Goal: Task Accomplishment & Management: Manage account settings

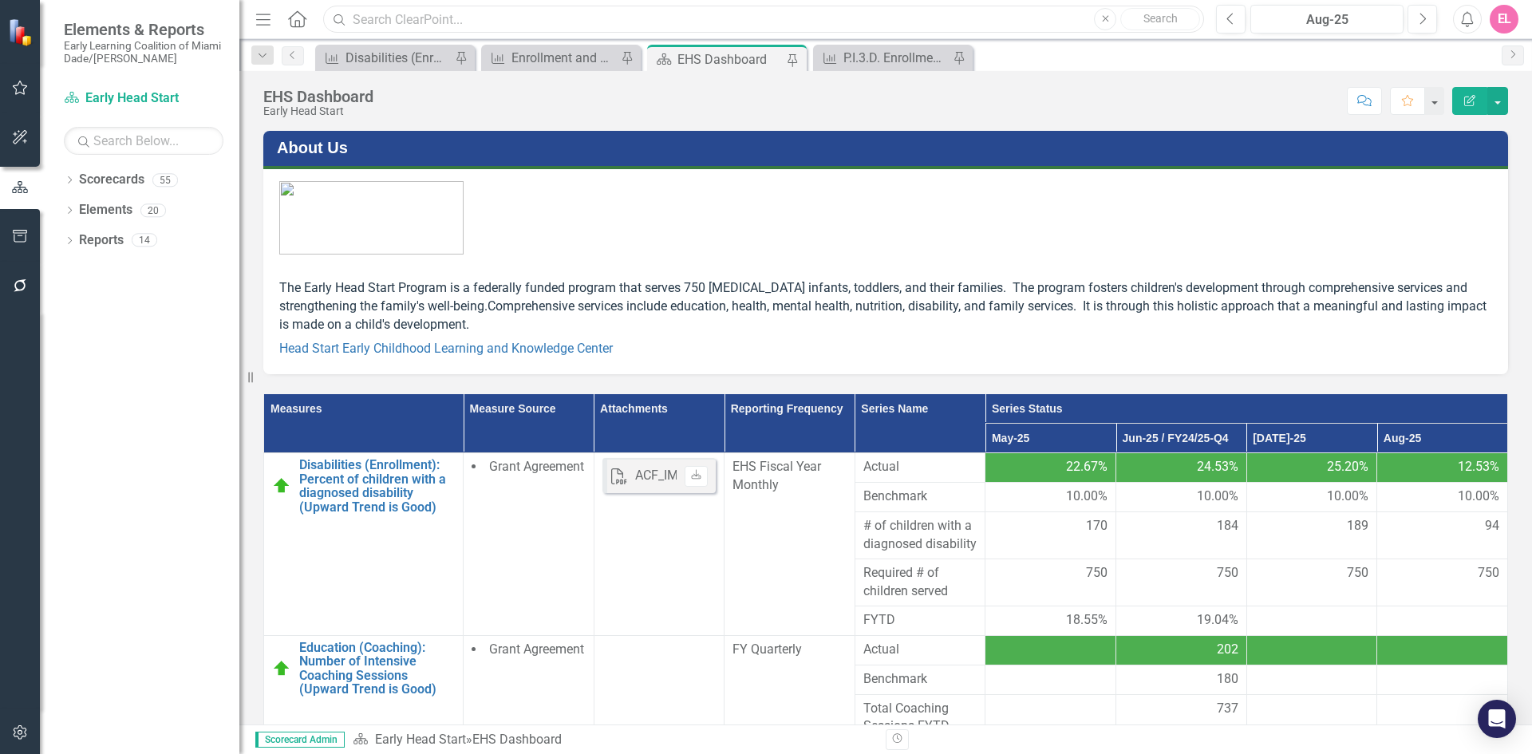
click at [550, 20] on input "text" at bounding box center [763, 20] width 881 height 28
click at [507, 20] on input "text" at bounding box center [763, 20] width 881 height 28
type input "nutrition snacks"
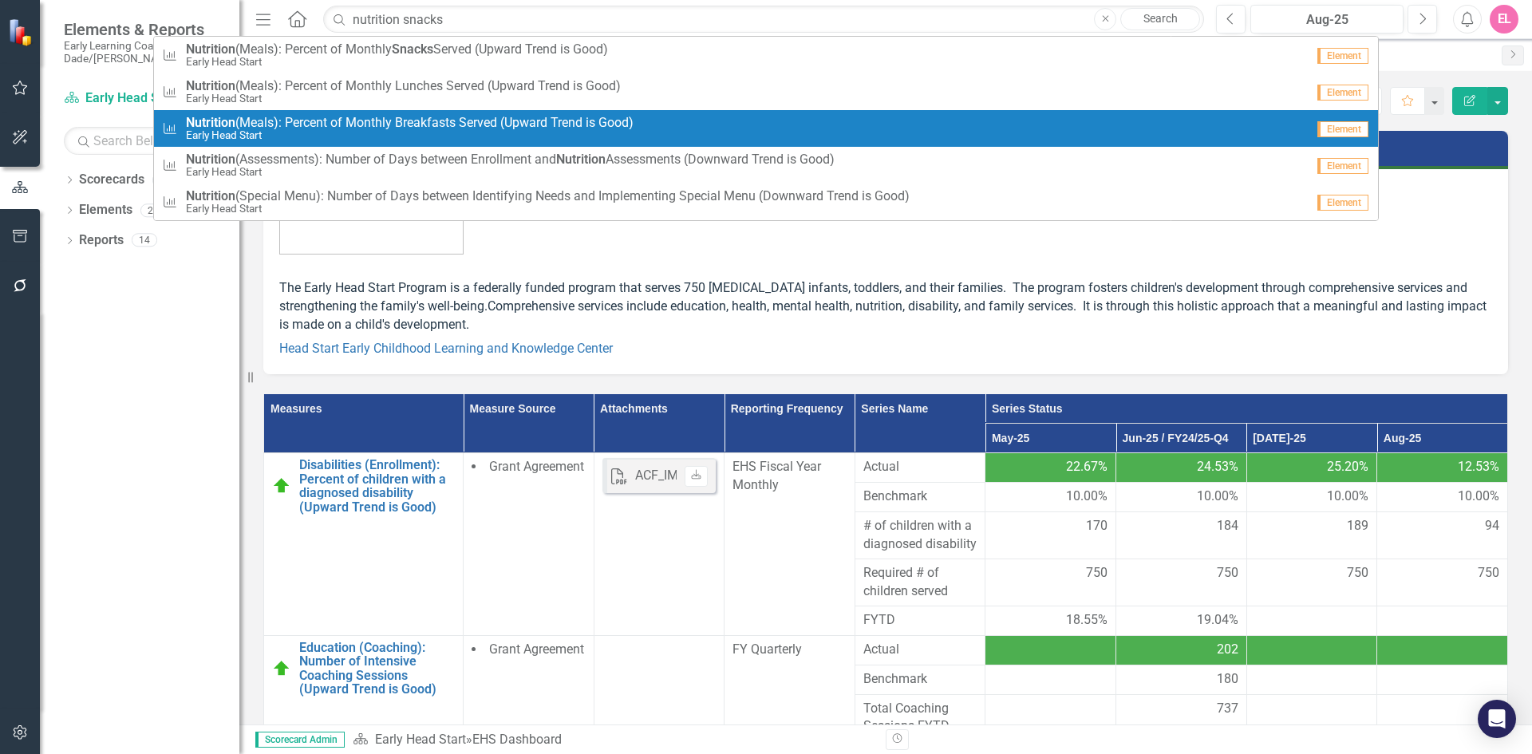
click at [495, 117] on span "Nutrition (Meals): Percent of Monthly Breakfasts Served (Upward Trend is Good)" at bounding box center [410, 123] width 448 height 14
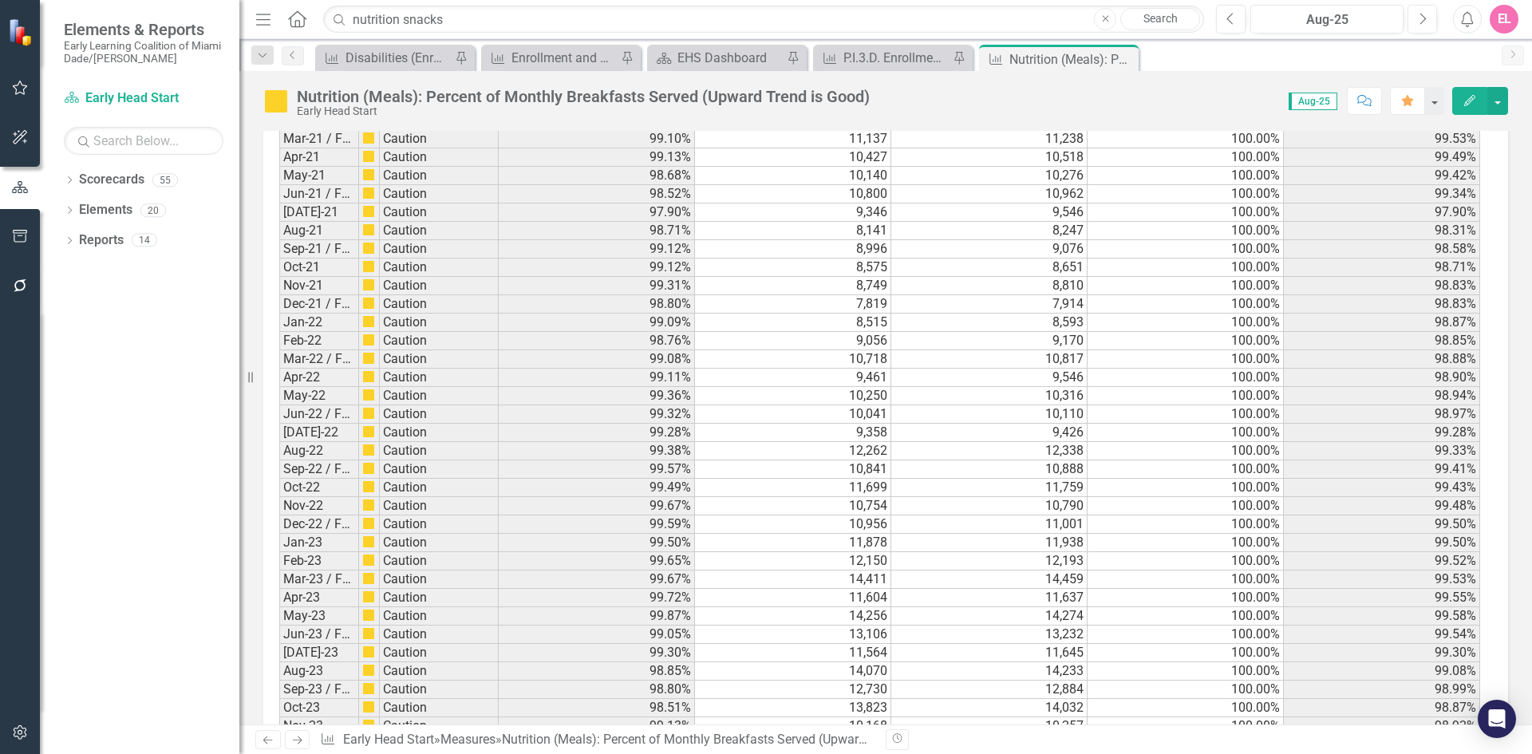
scroll to position [2527, 0]
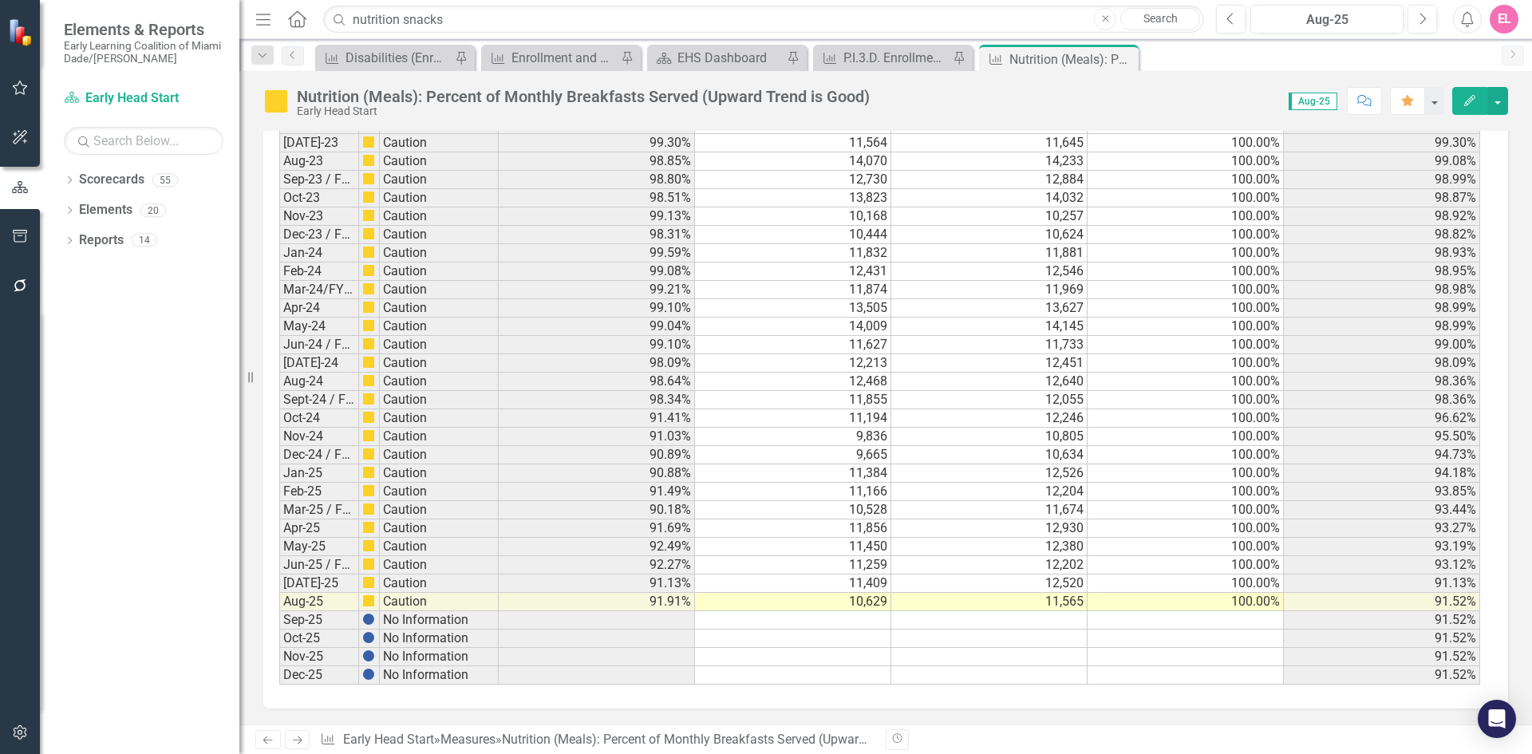
click at [874, 605] on td "10,629" at bounding box center [793, 602] width 196 height 18
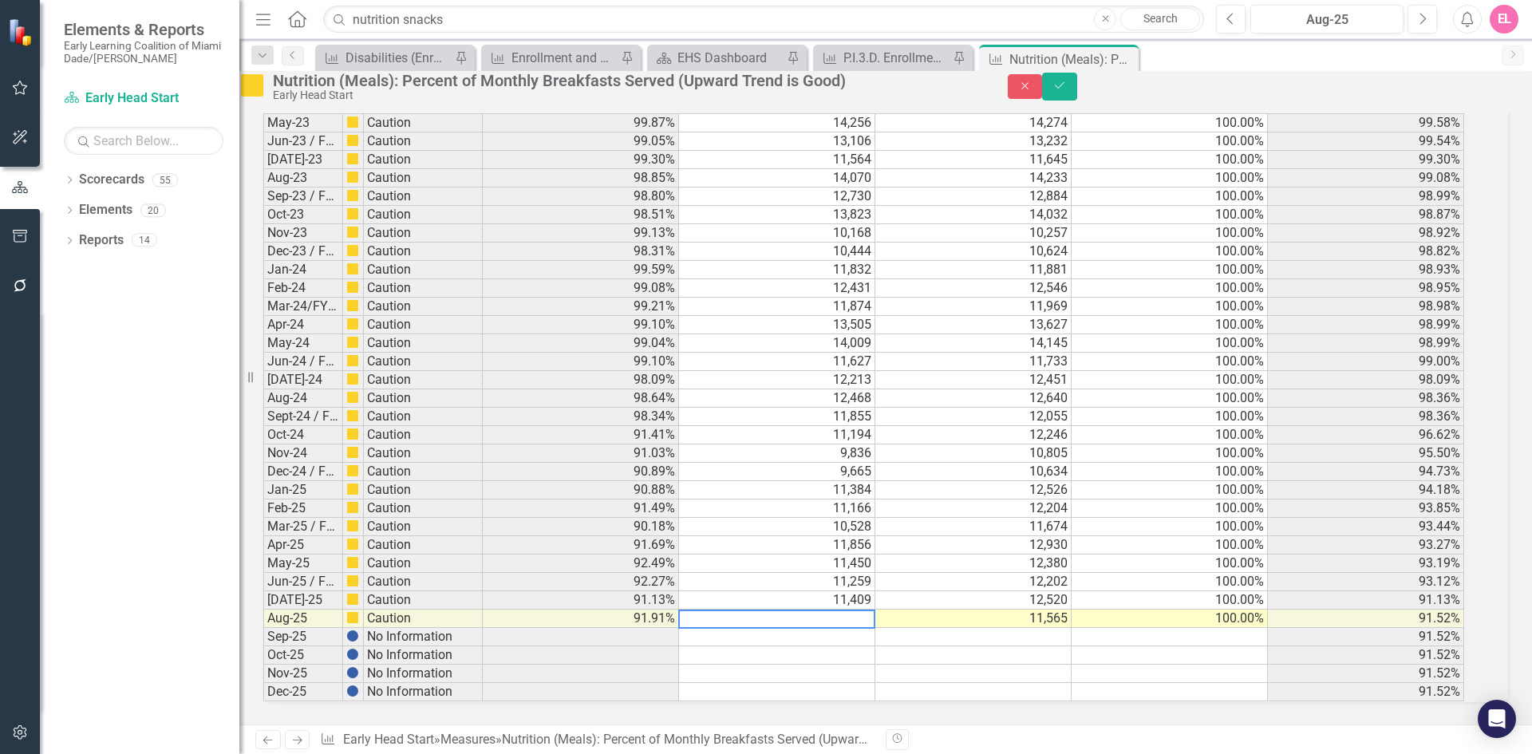
drag, startPoint x: 751, startPoint y: 599, endPoint x: 662, endPoint y: 613, distance: 89.6
type textarea "11104"
click at [1077, 94] on button "Save" at bounding box center [1059, 87] width 35 height 28
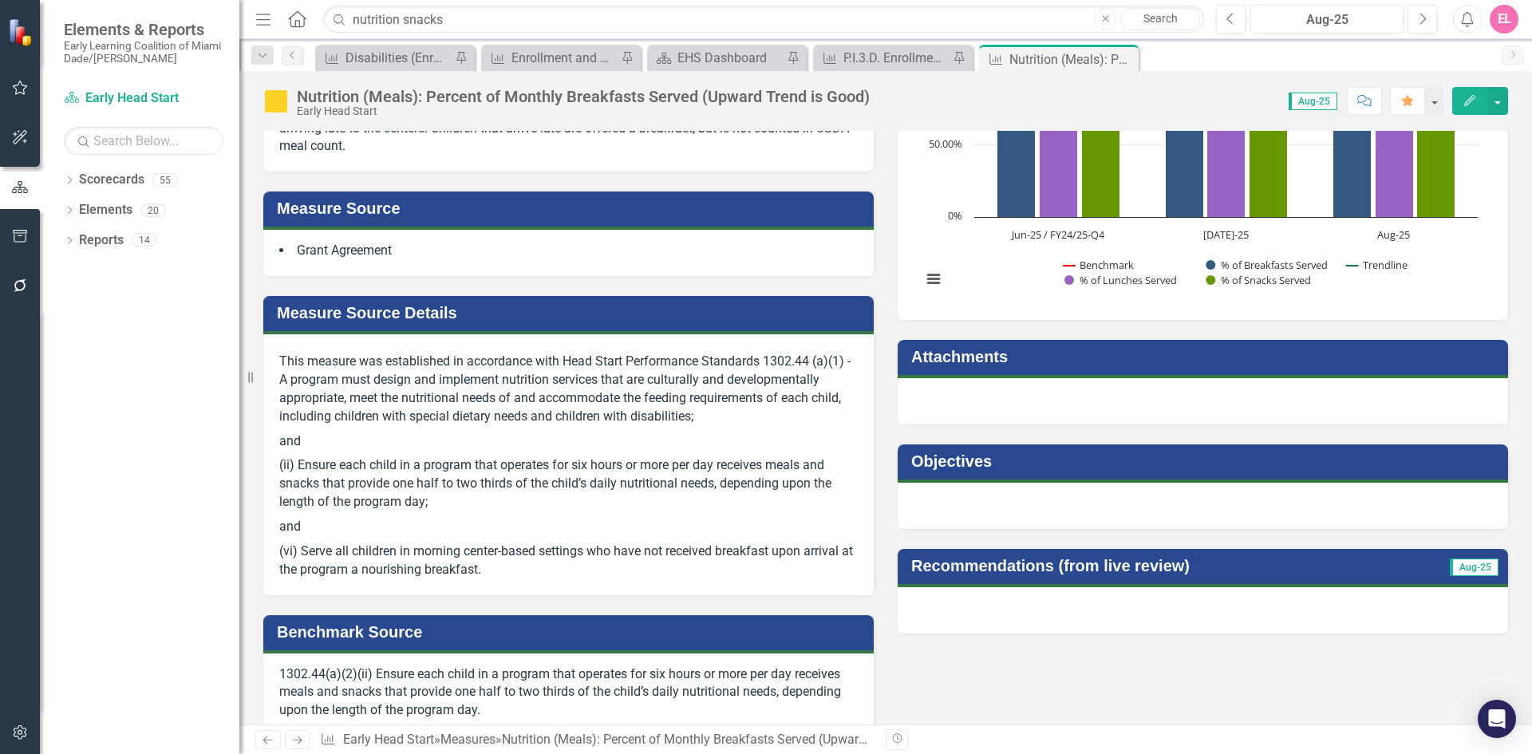
scroll to position [0, 0]
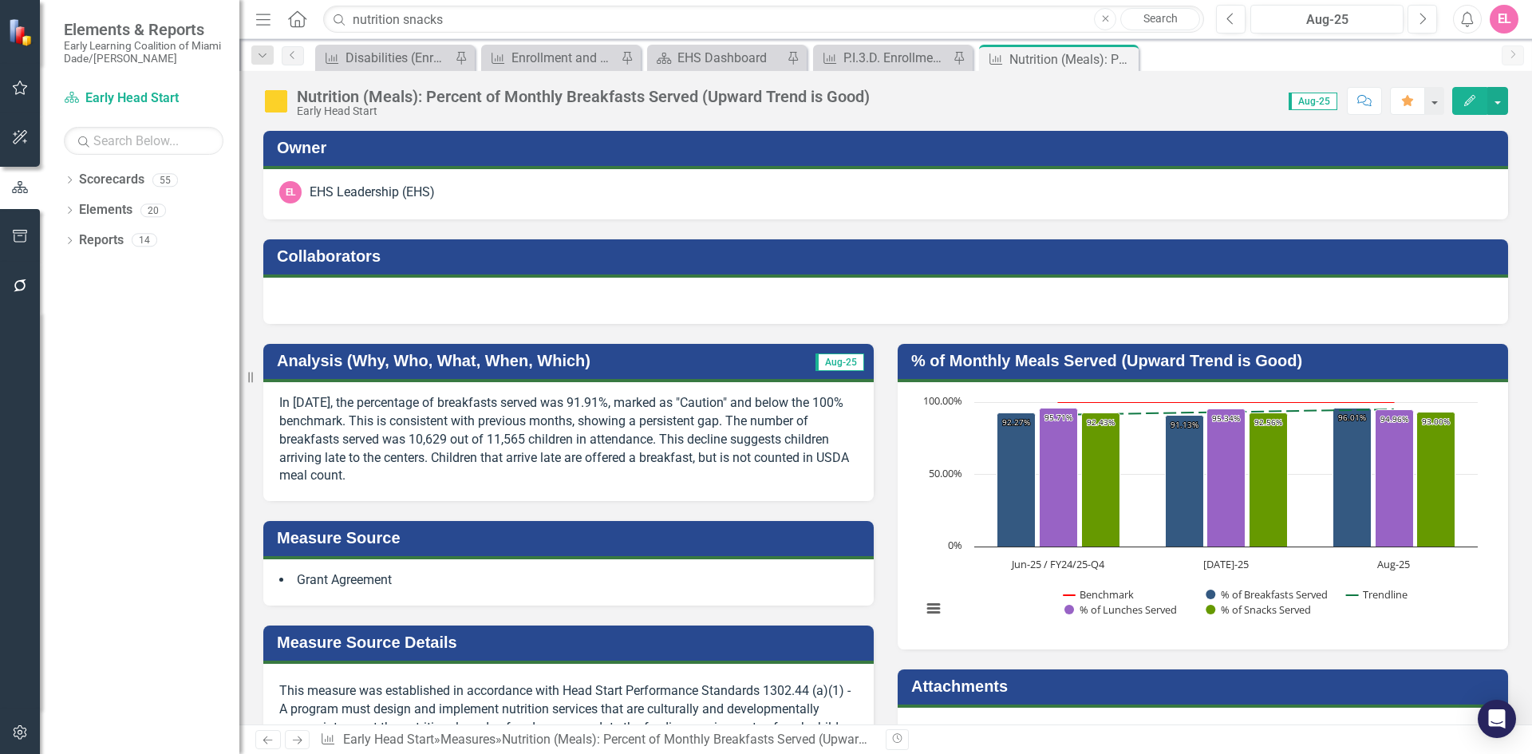
click at [678, 455] on p "In [DATE], the percentage of breakfasts served was 91.91%, marked as "Caution" …" at bounding box center [568, 439] width 578 height 91
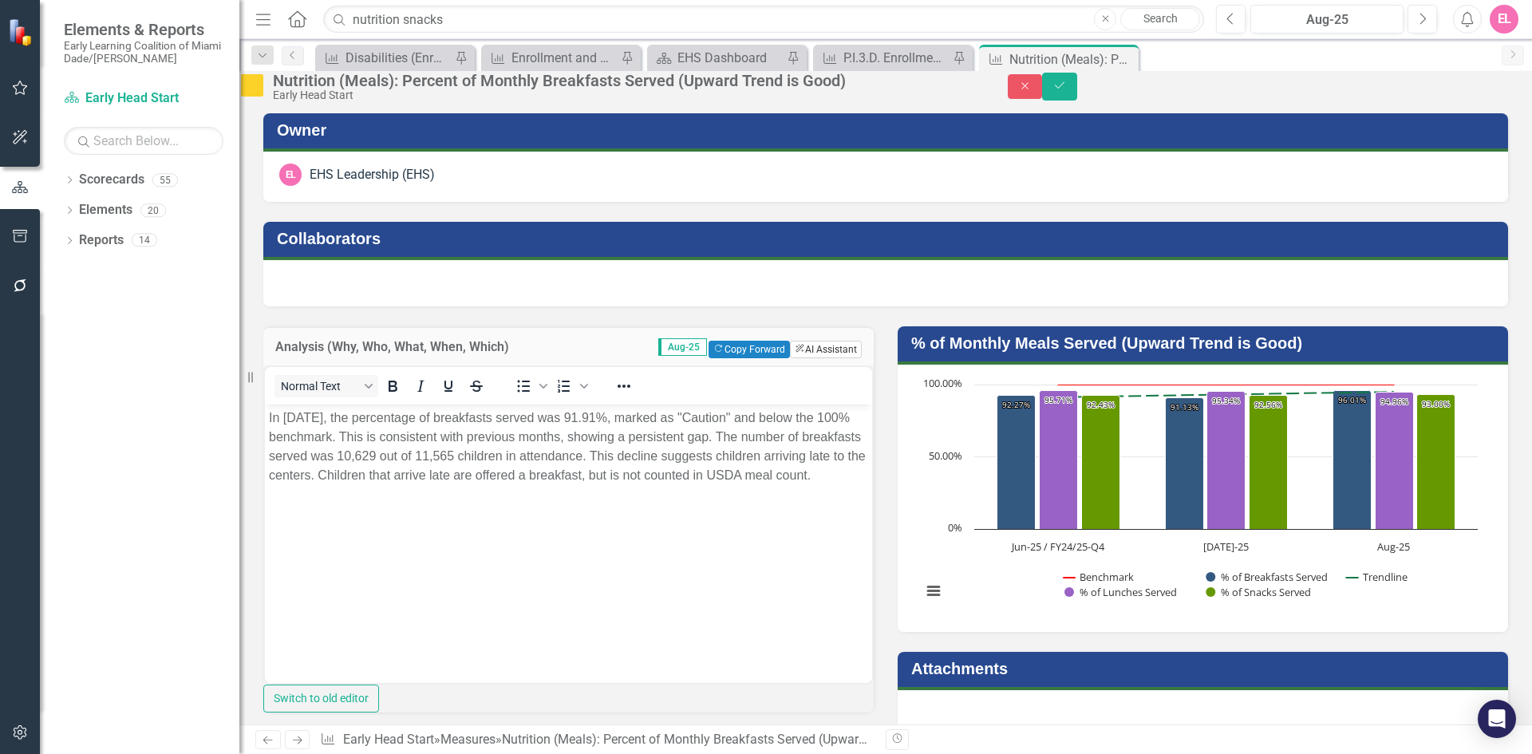
click at [803, 358] on button "ClearPoint AI AI Assistant" at bounding box center [826, 350] width 72 height 18
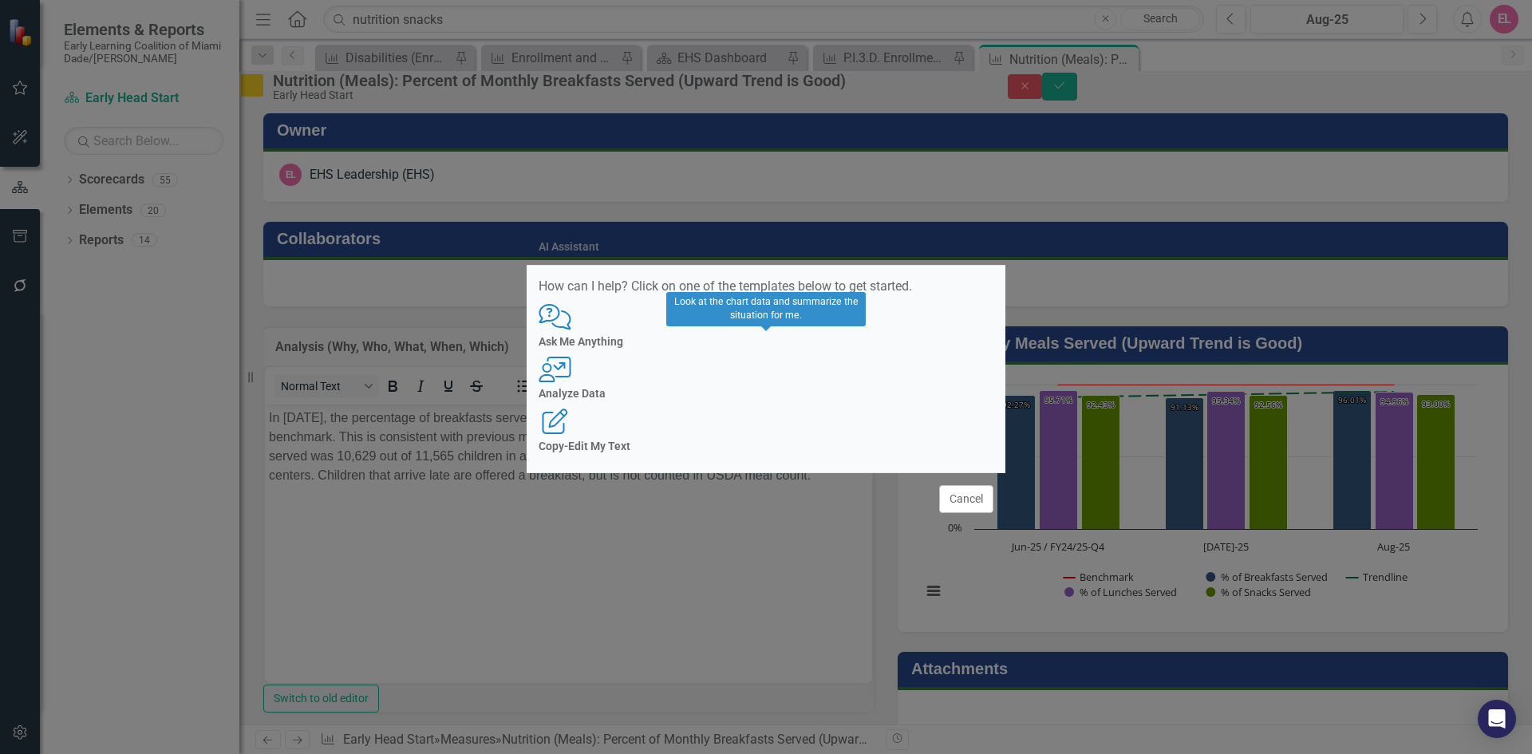
click at [799, 381] on div "User with Chart Analyze Data" at bounding box center [765, 379] width 455 height 44
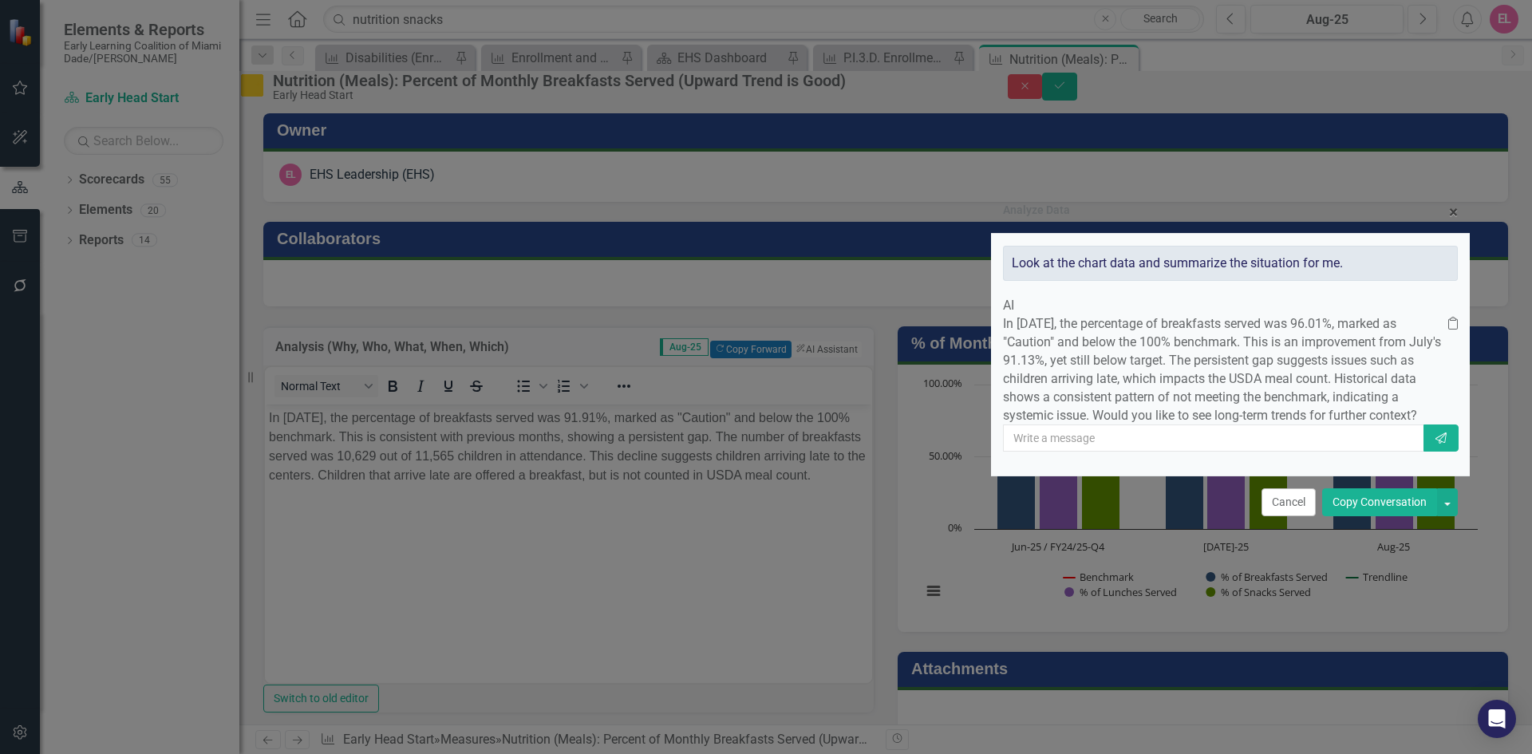
drag, startPoint x: 762, startPoint y: 209, endPoint x: 1226, endPoint y: 192, distance: 464.6
click at [1226, 192] on div "Analyze Data × Close" at bounding box center [1230, 212] width 479 height 41
click at [1394, 516] on button "Copy Conversation" at bounding box center [1379, 502] width 115 height 28
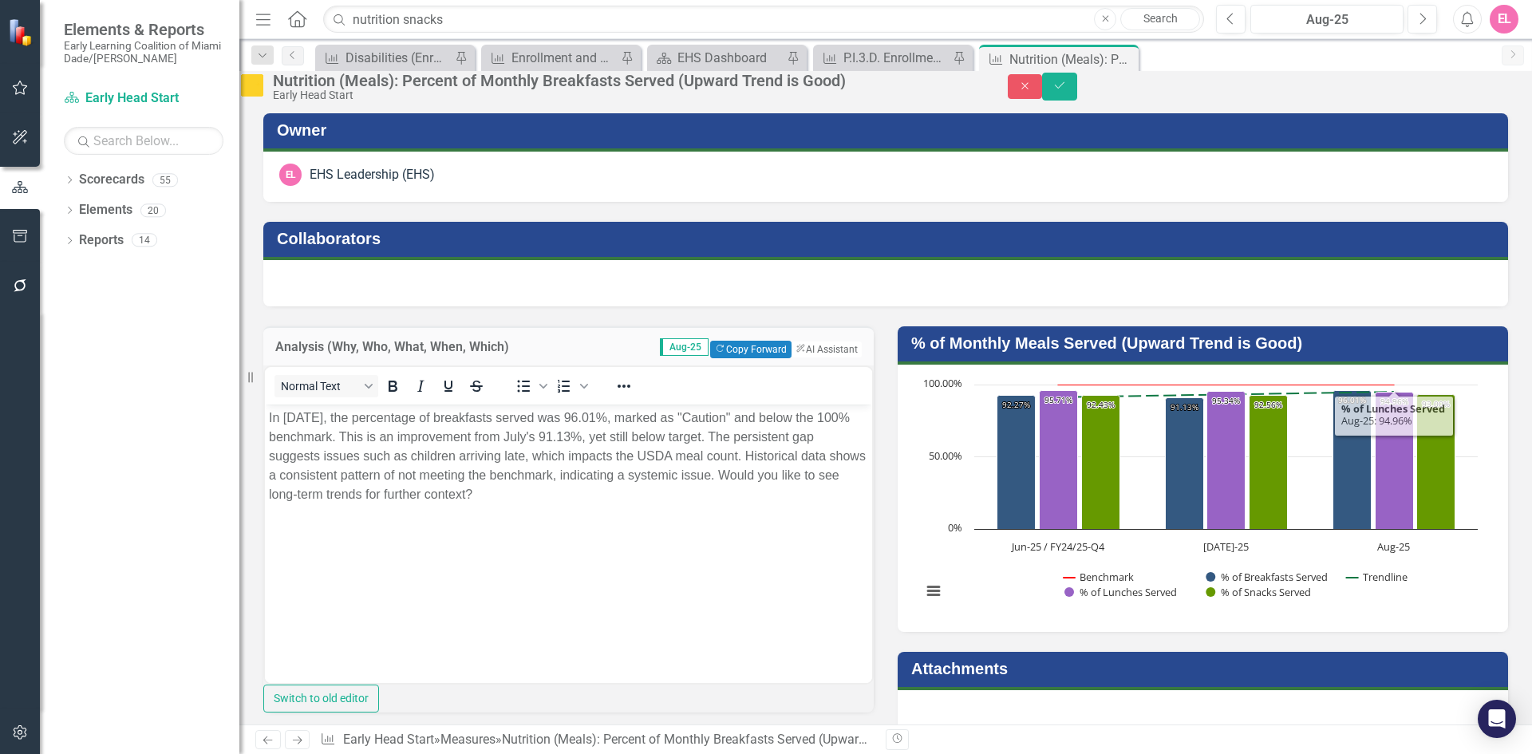
click at [621, 466] on p "In [DATE], the percentage of breakfasts served was 96.01%, marked as "Caution" …" at bounding box center [568, 456] width 599 height 96
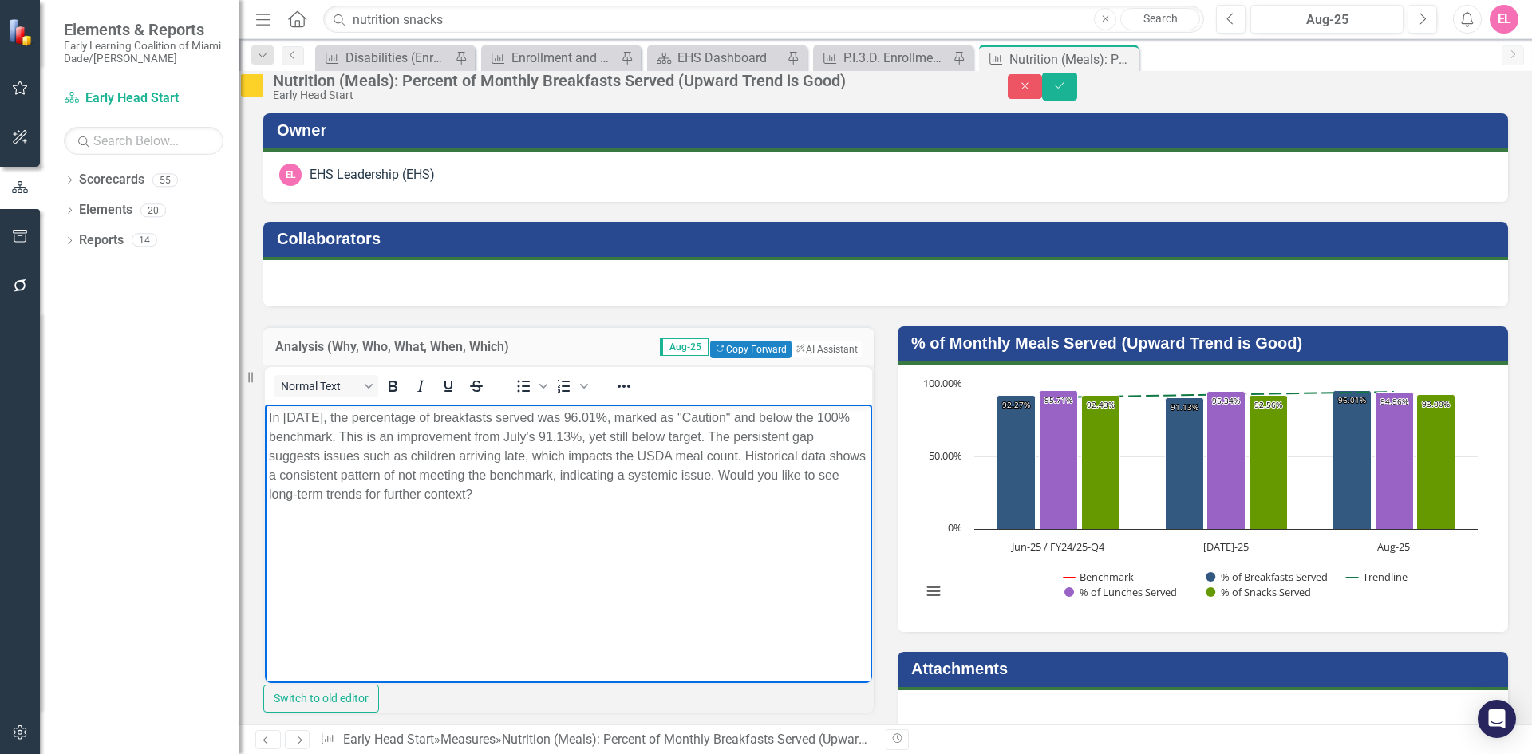
drag, startPoint x: 266, startPoint y: 475, endPoint x: 646, endPoint y: 515, distance: 381.9
click at [646, 515] on body "In [DATE], the percentage of breakfasts served was 96.01%, marked as "Caution" …" at bounding box center [568, 523] width 607 height 239
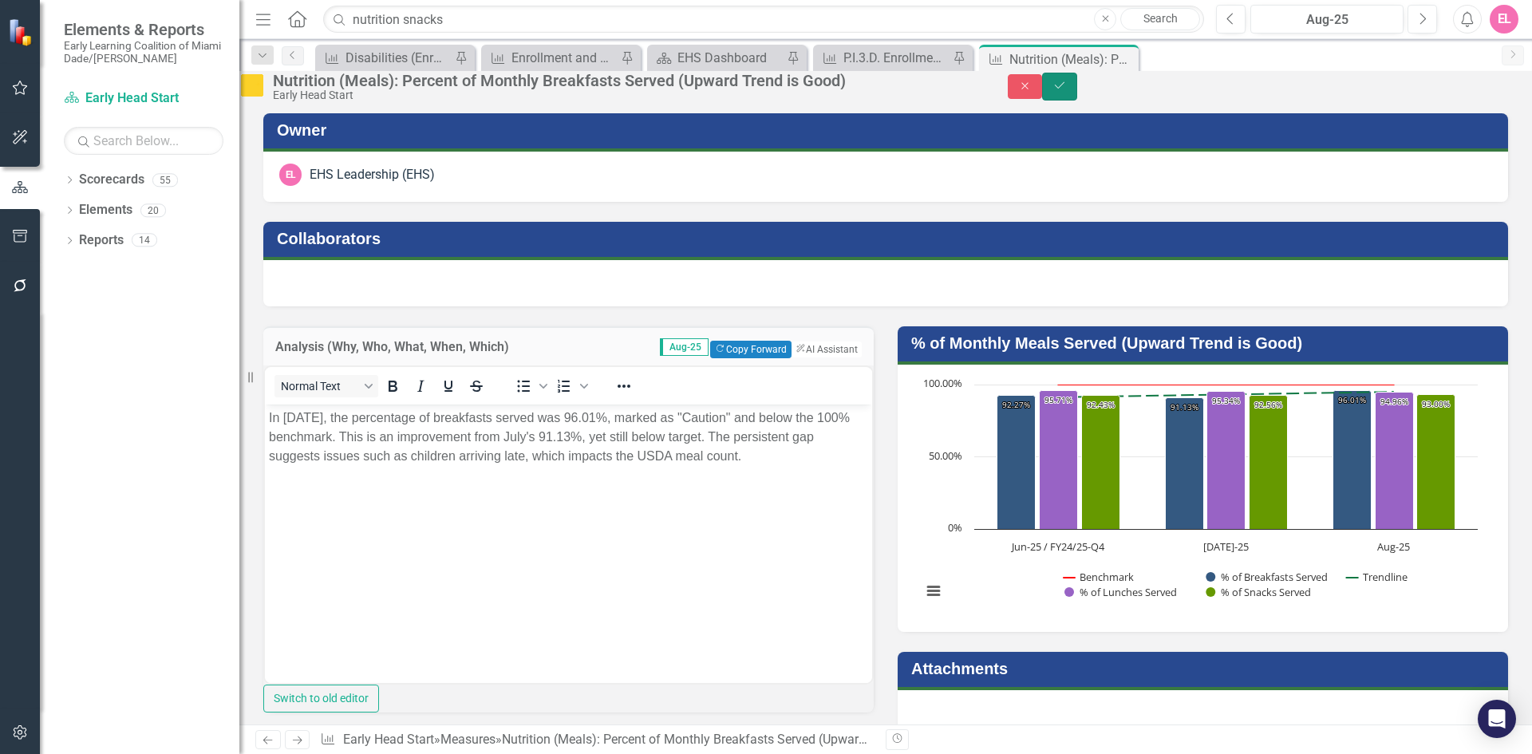
click at [1077, 100] on button "Save" at bounding box center [1059, 87] width 35 height 28
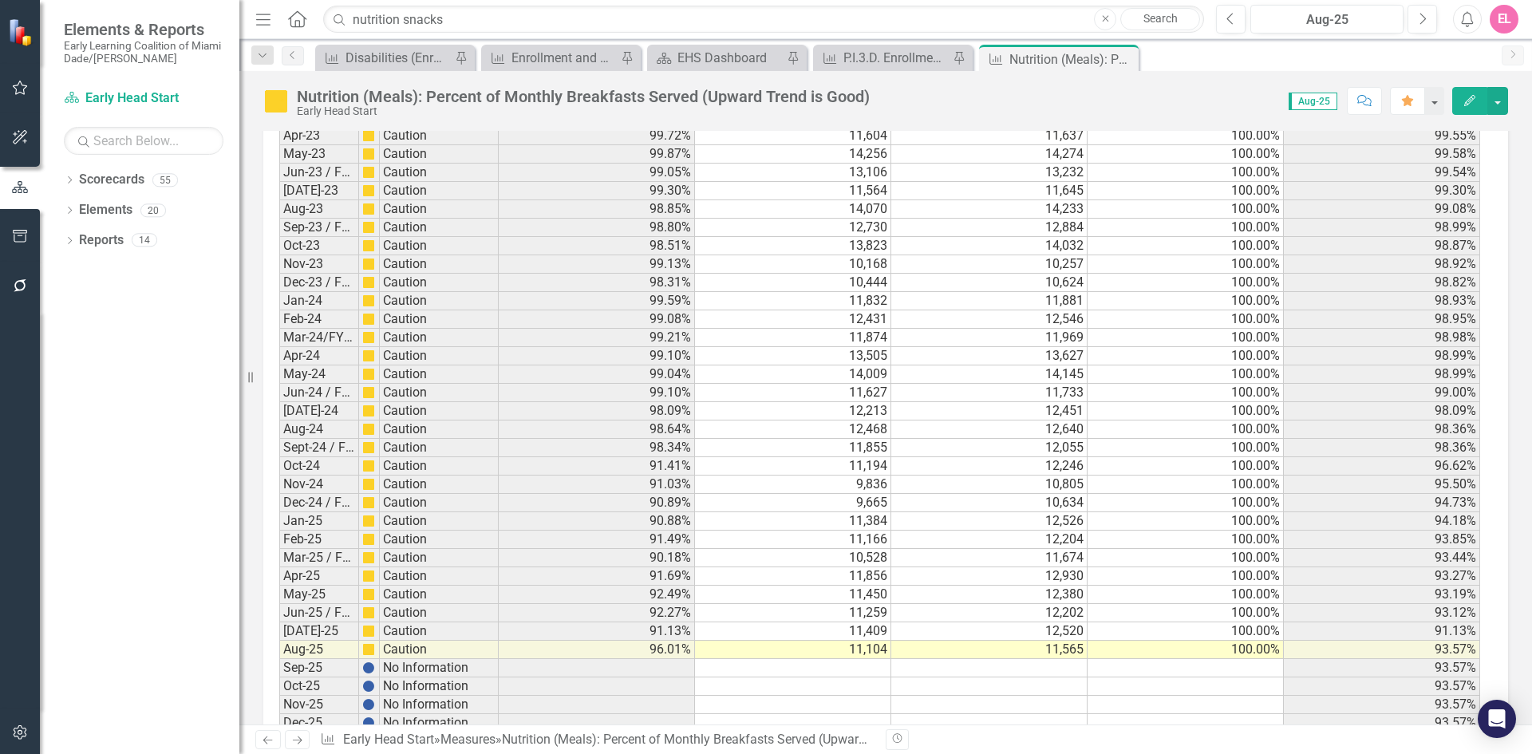
scroll to position [2490, 0]
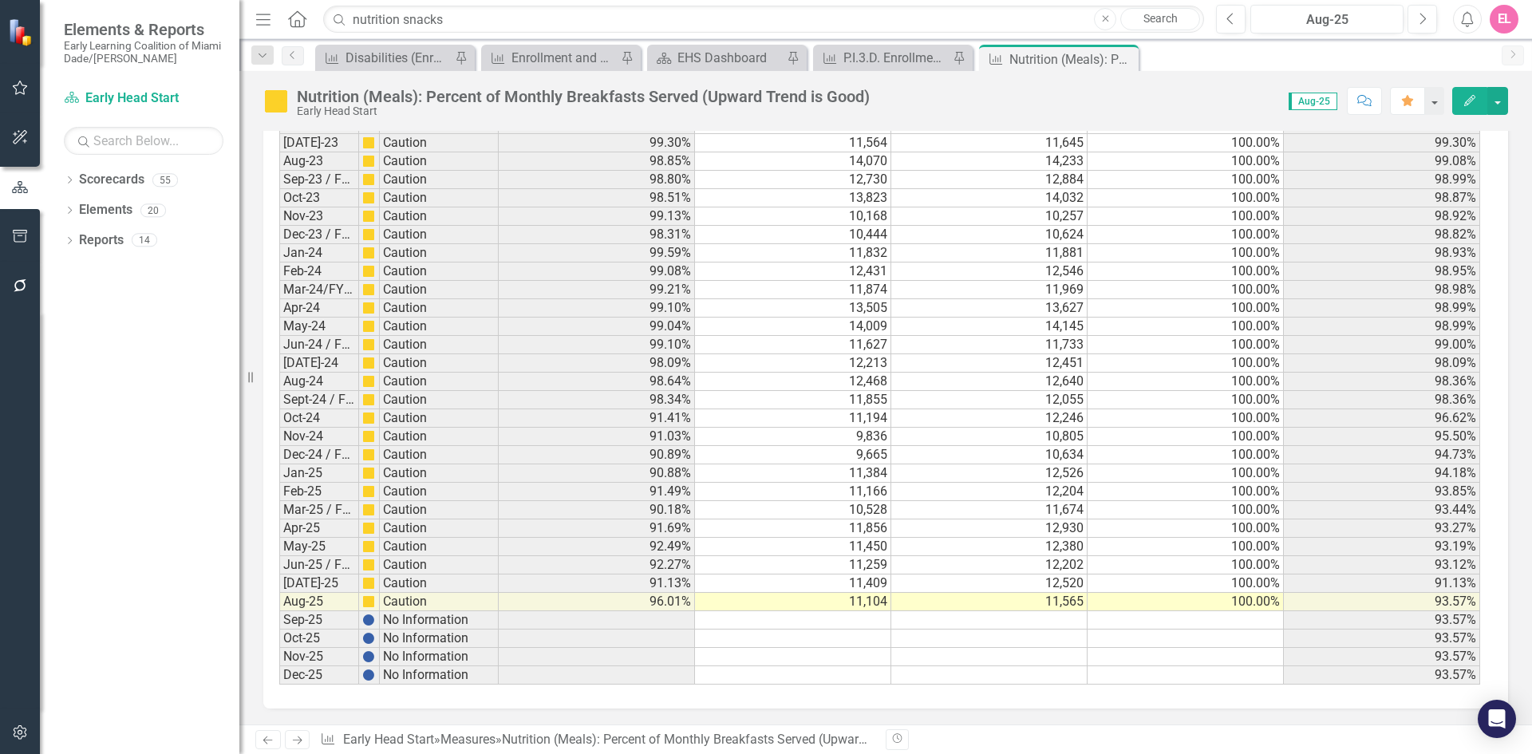
click at [303, 739] on icon "Next" at bounding box center [297, 740] width 14 height 10
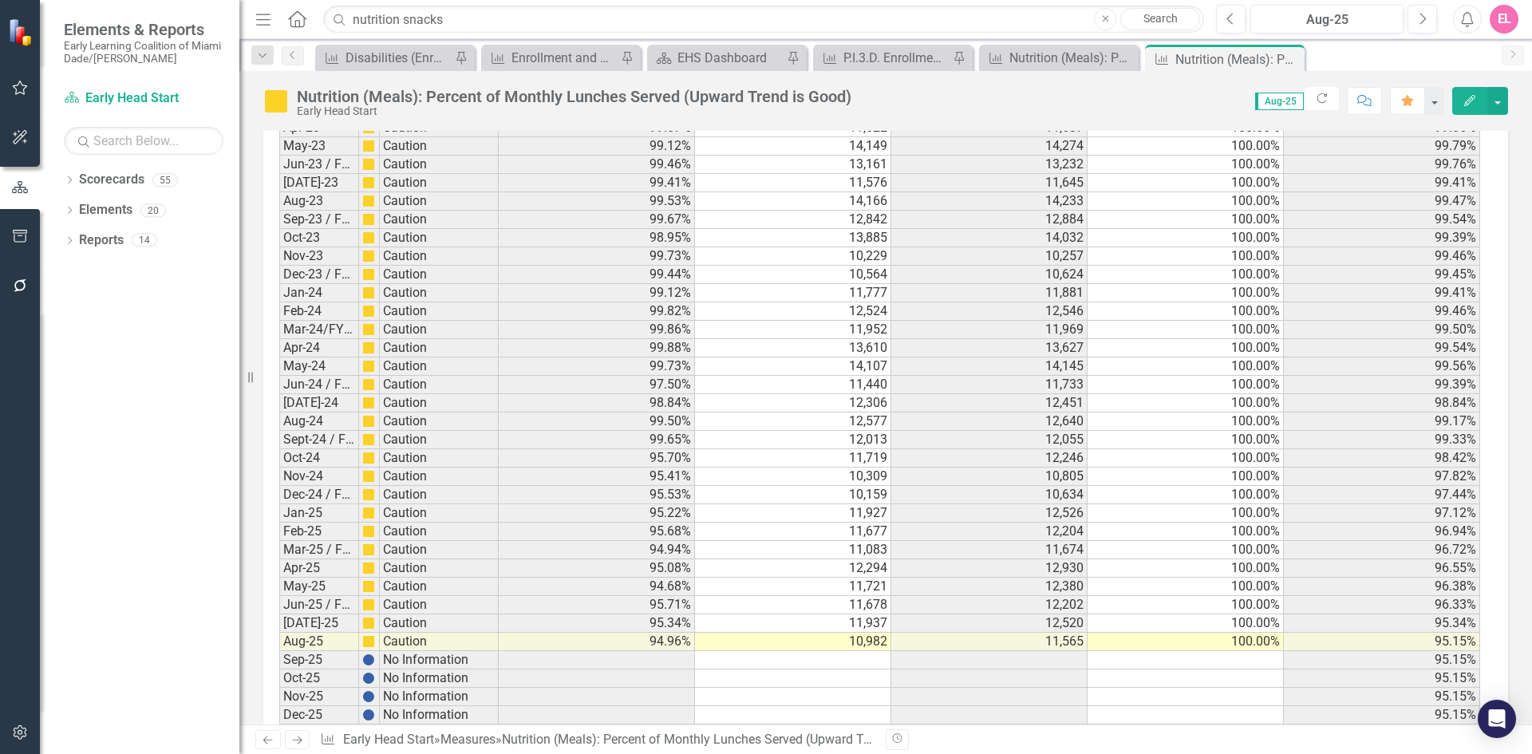
scroll to position [2459, 0]
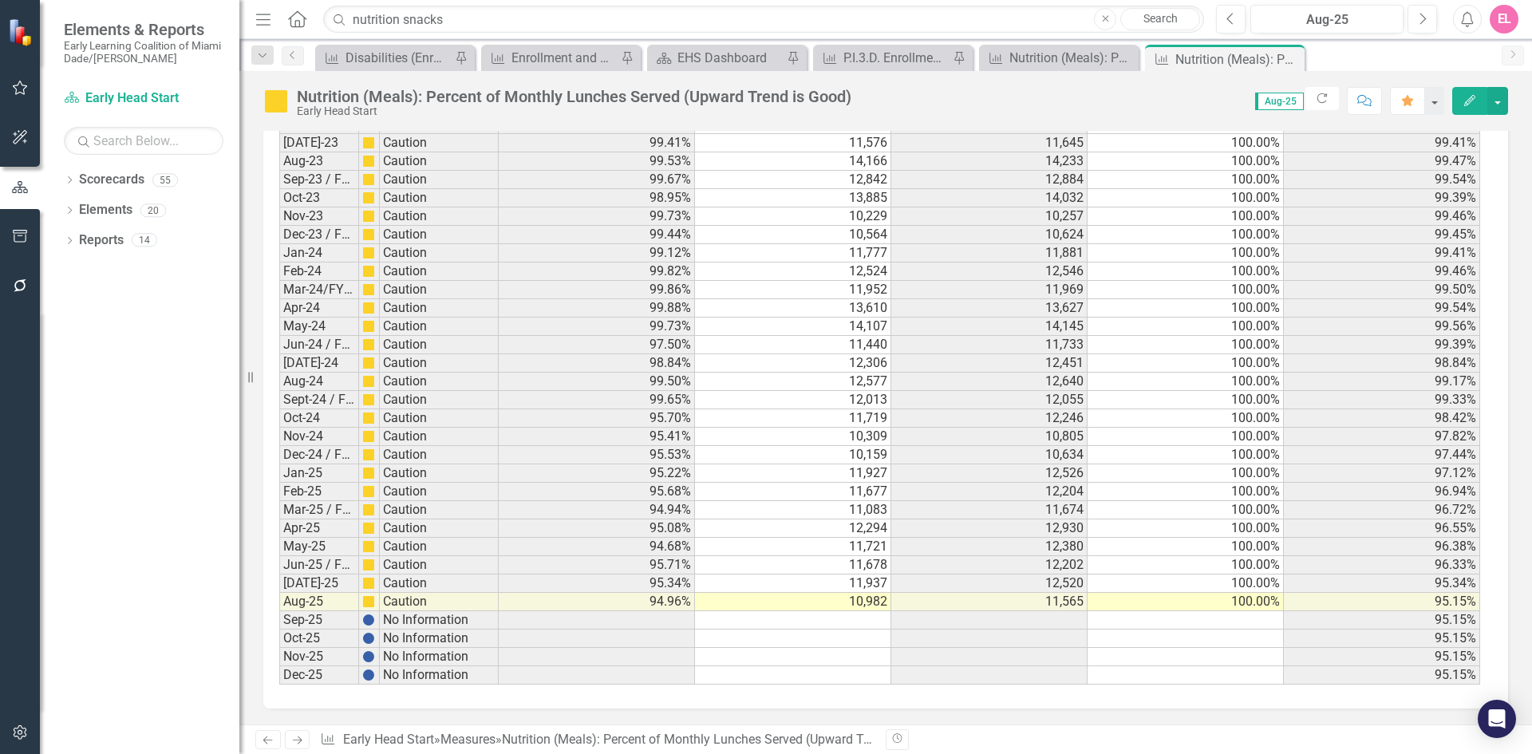
click at [883, 598] on td "10,982" at bounding box center [793, 602] width 196 height 18
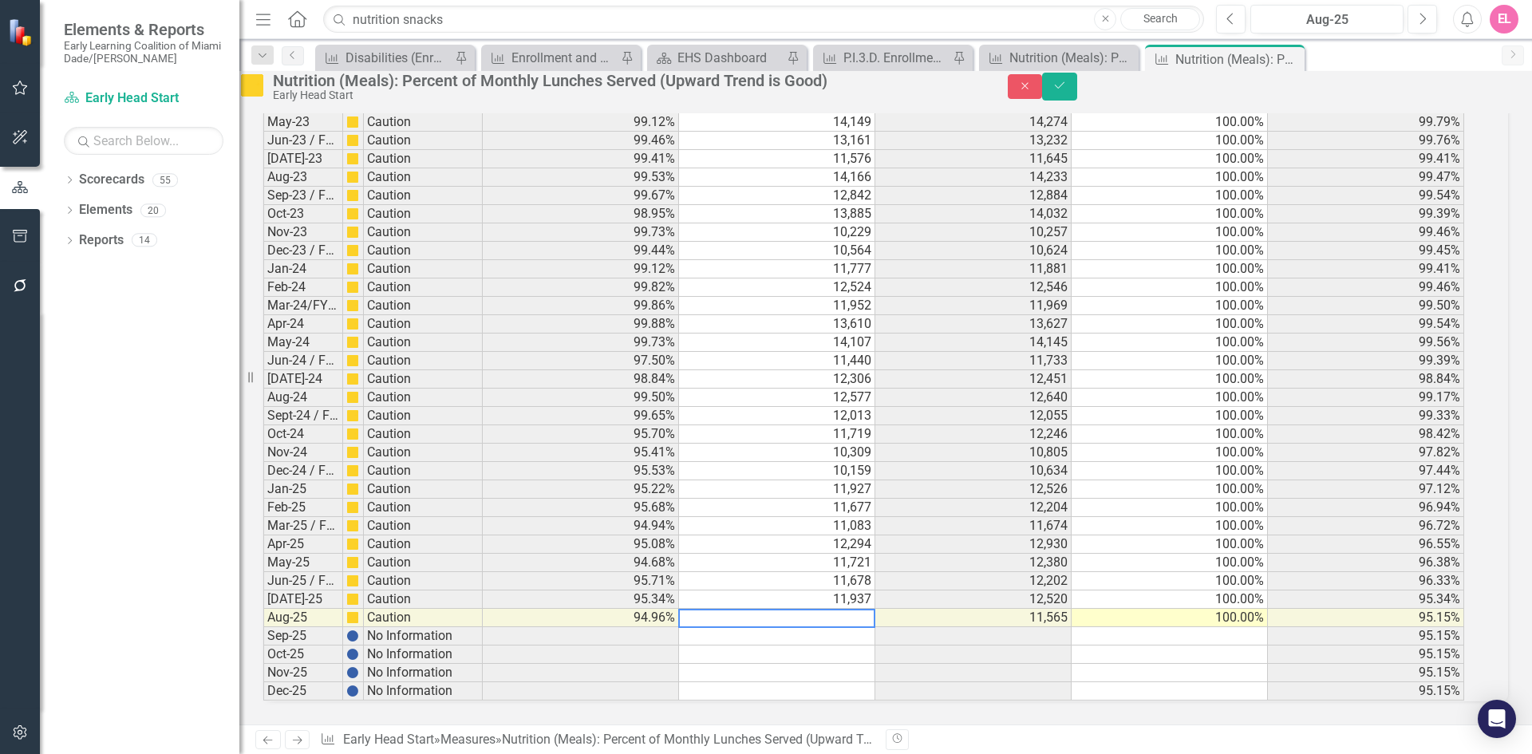
scroll to position [2460, 0]
type textarea "11490"
click at [1077, 101] on button "Save" at bounding box center [1059, 87] width 35 height 28
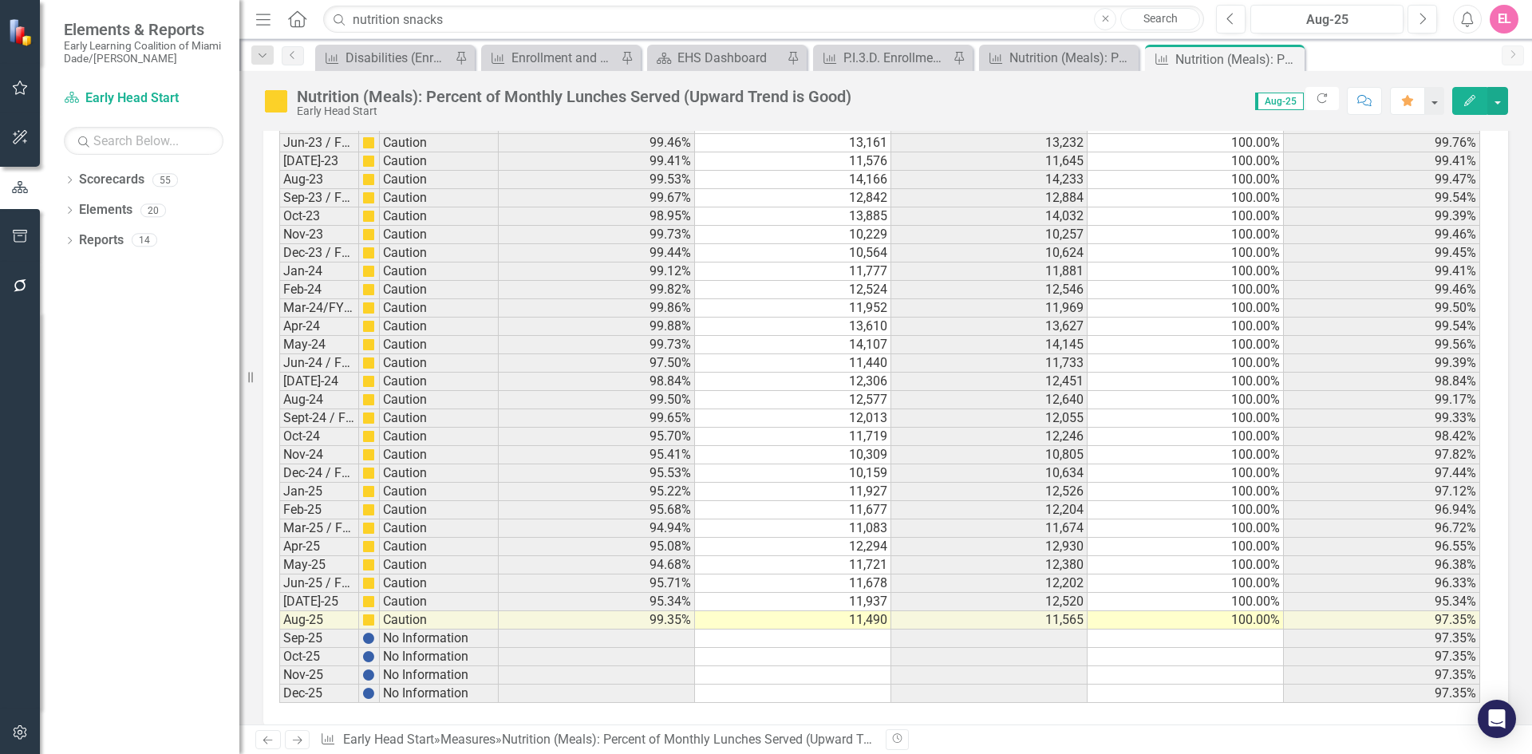
scroll to position [2459, 0]
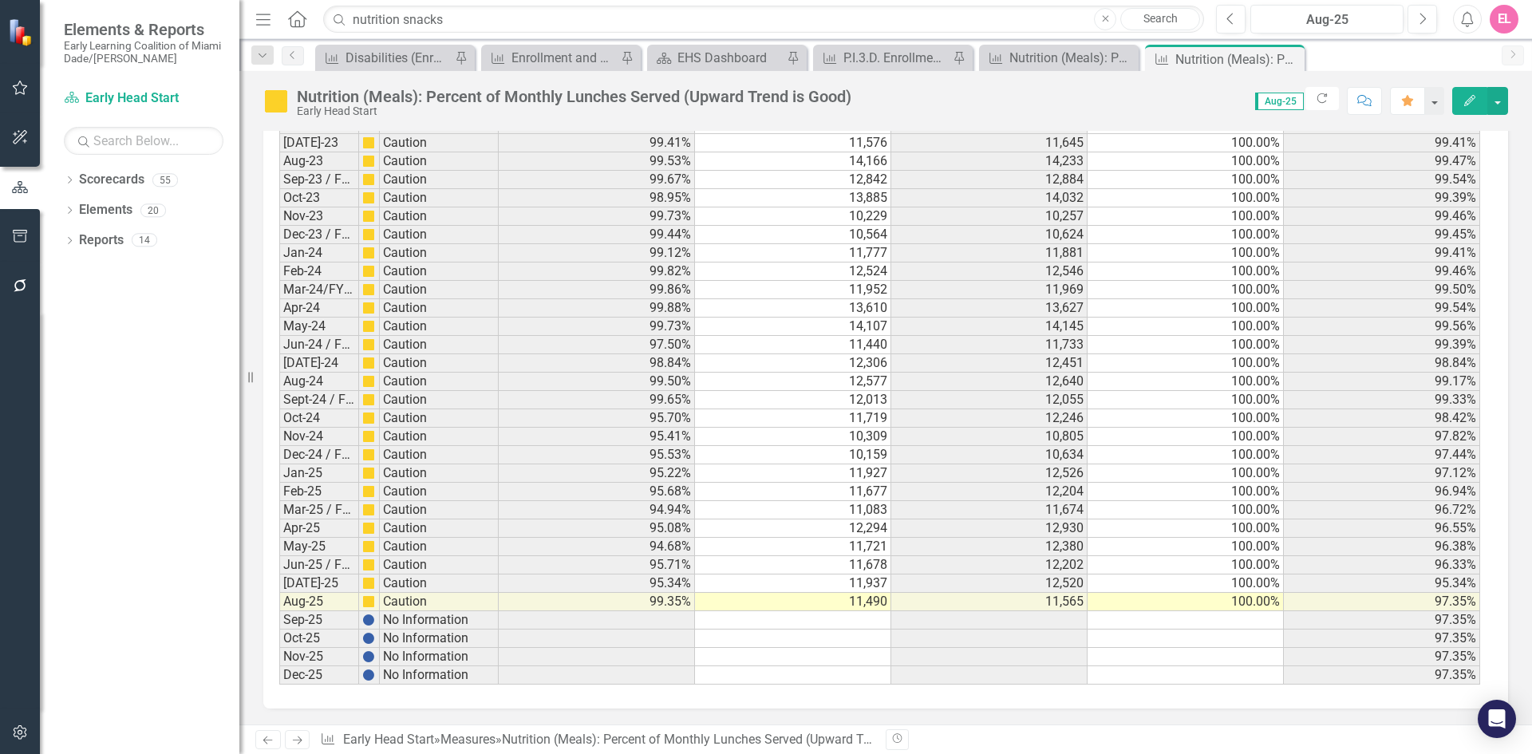
click at [271, 739] on icon "Previous" at bounding box center [268, 740] width 14 height 10
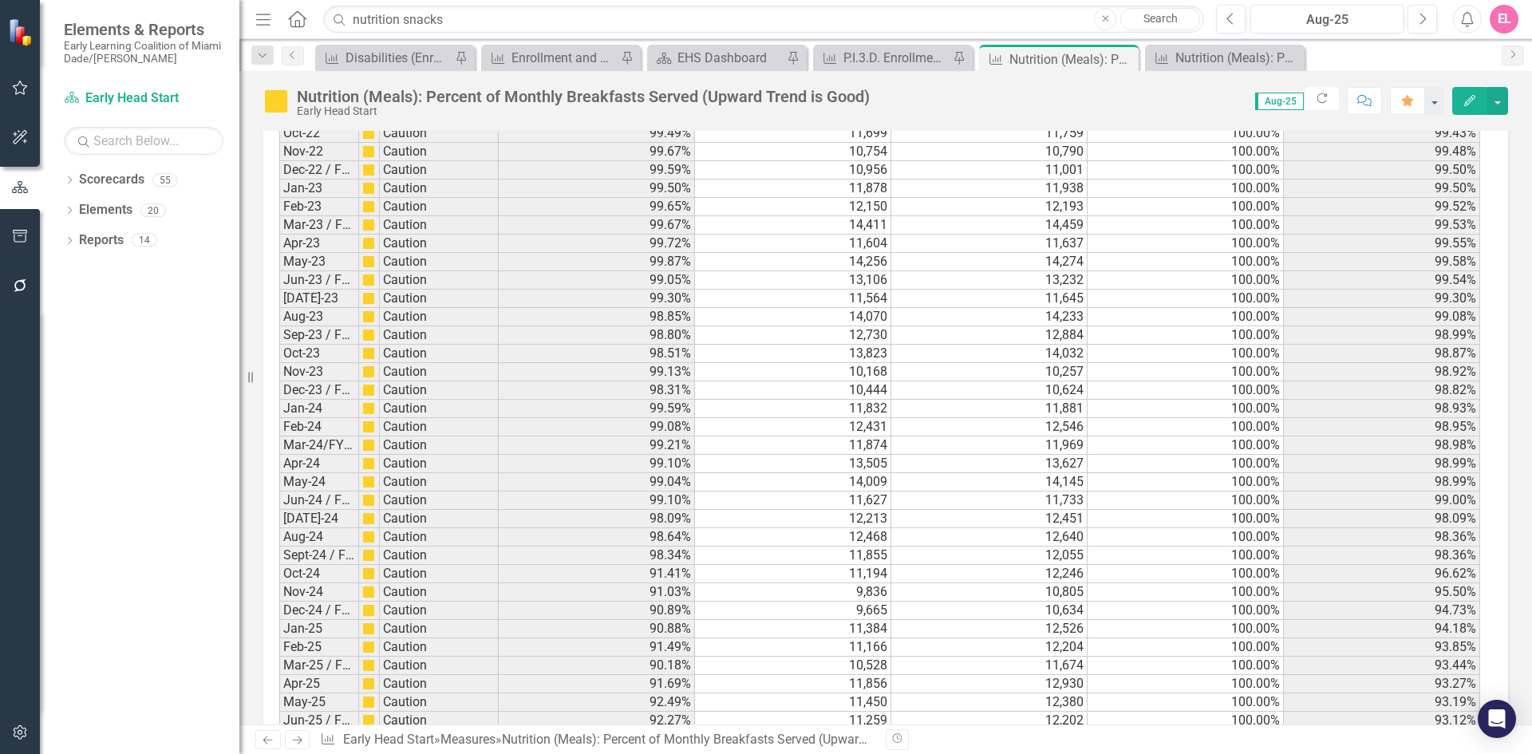
scroll to position [2490, 0]
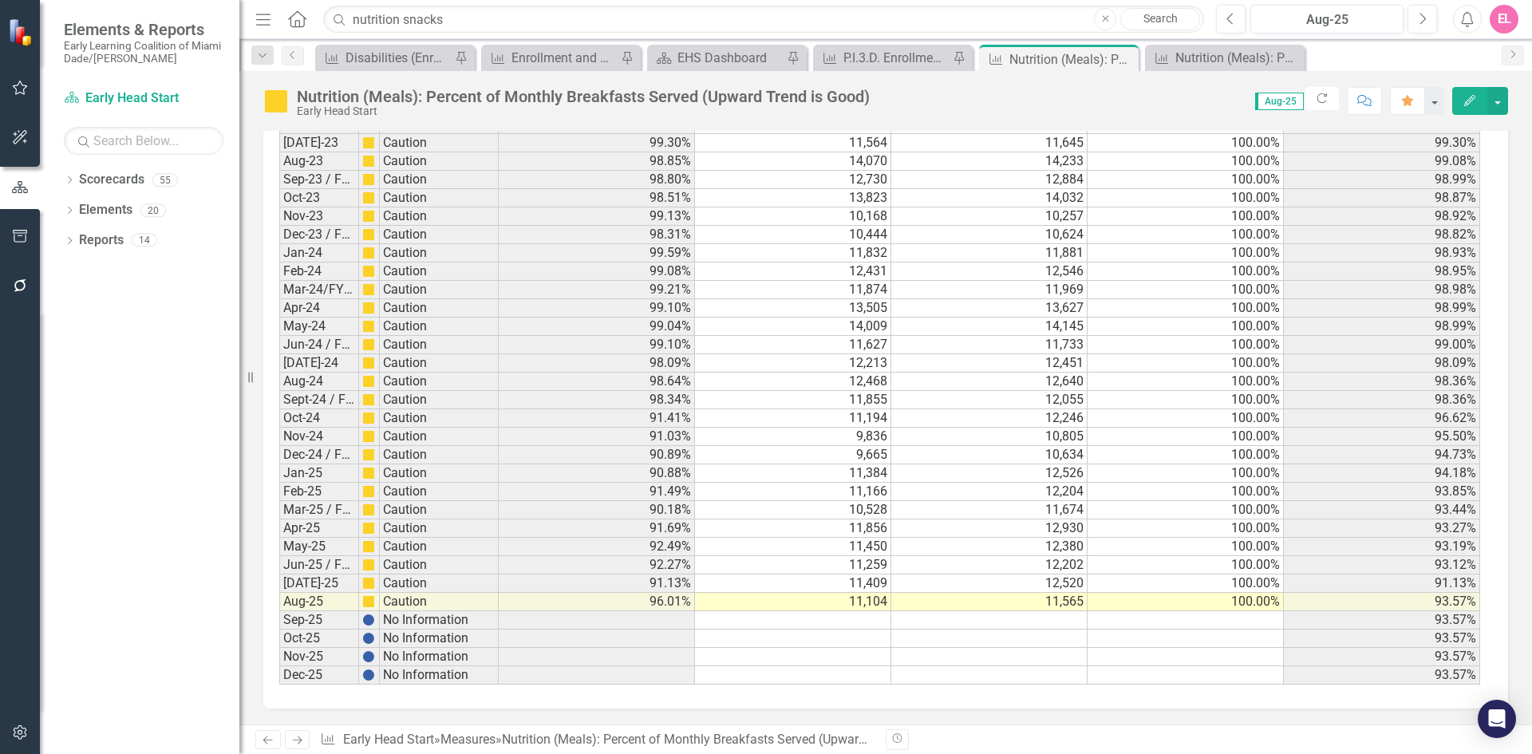
click at [302, 737] on icon "Next" at bounding box center [297, 740] width 14 height 10
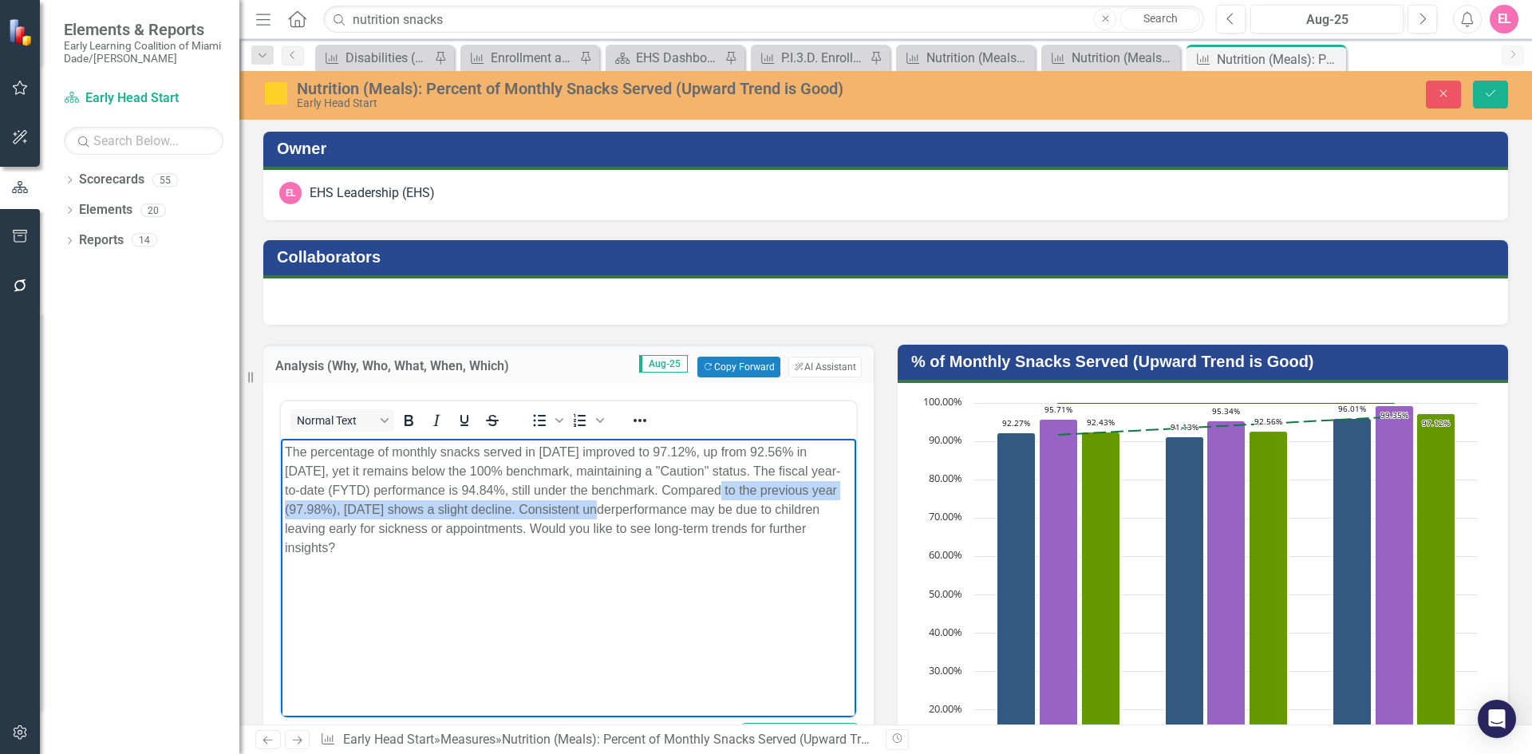
click at [578, 510] on p "The percentage of monthly snacks served in [DATE] improved to 97.12%, up from 9…" at bounding box center [568, 500] width 567 height 115
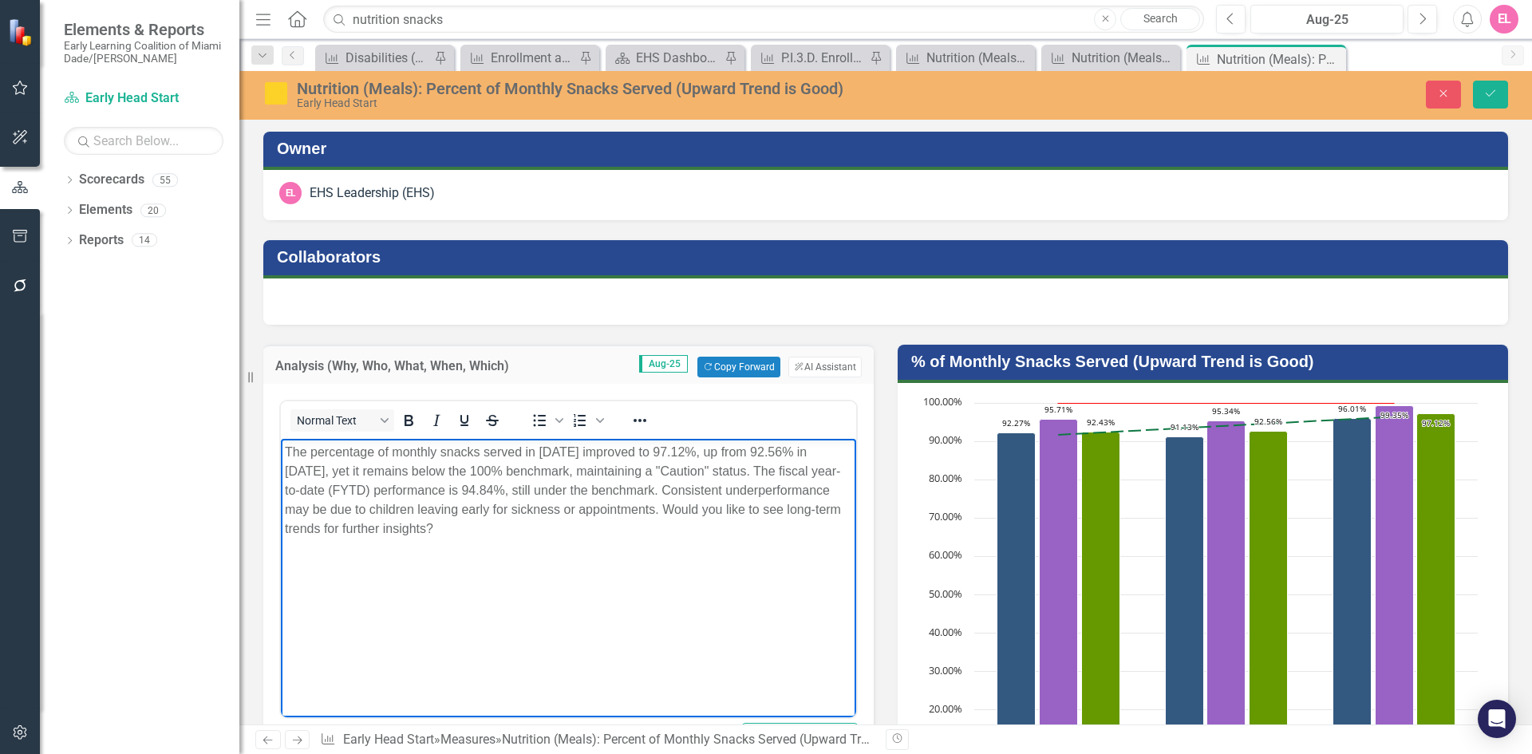
drag, startPoint x: 766, startPoint y: 509, endPoint x: 813, endPoint y: 544, distance: 58.7
click at [813, 544] on body "The percentage of monthly snacks served in August 2025 improved to 97.12%, up f…" at bounding box center [568, 558] width 575 height 239
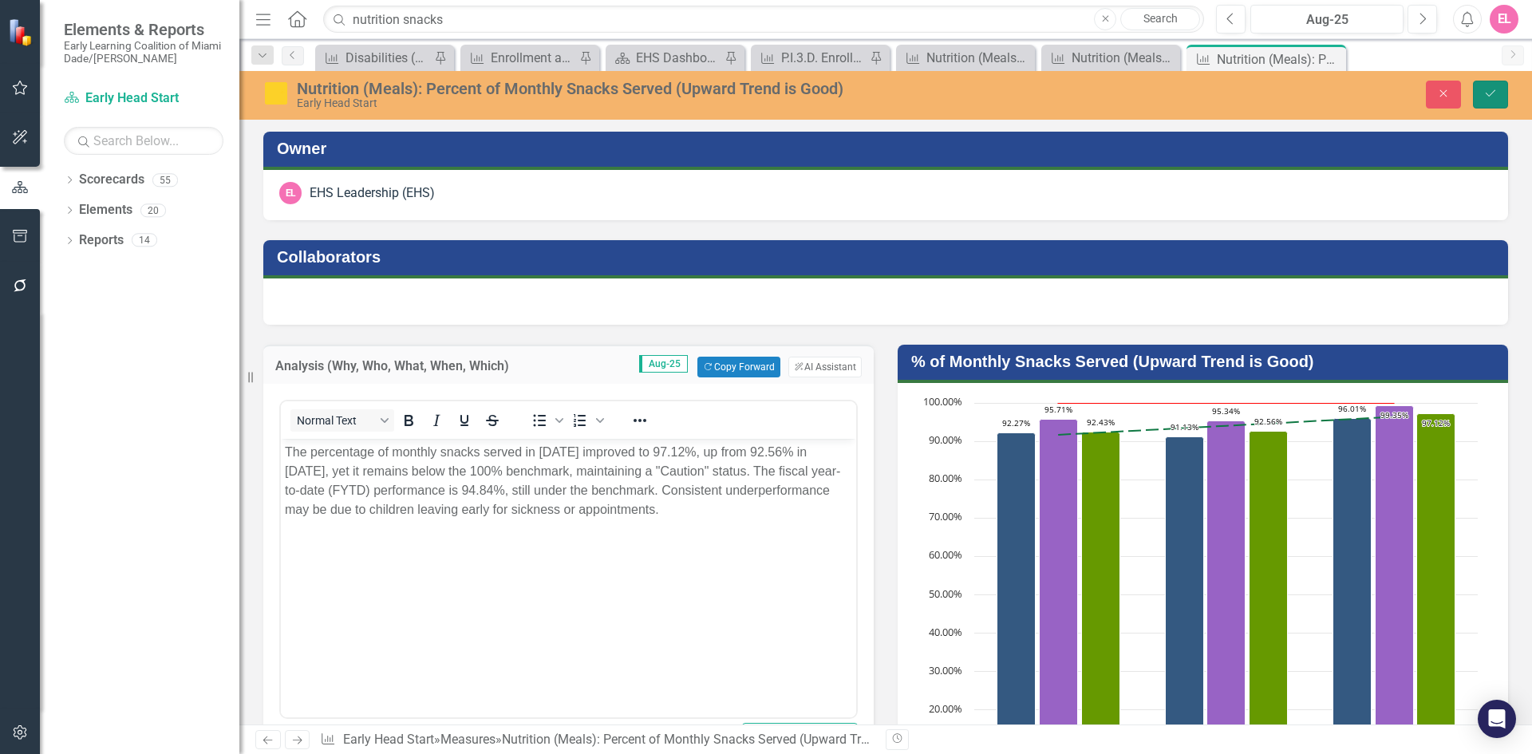
click at [1481, 99] on button "Save" at bounding box center [1490, 95] width 35 height 28
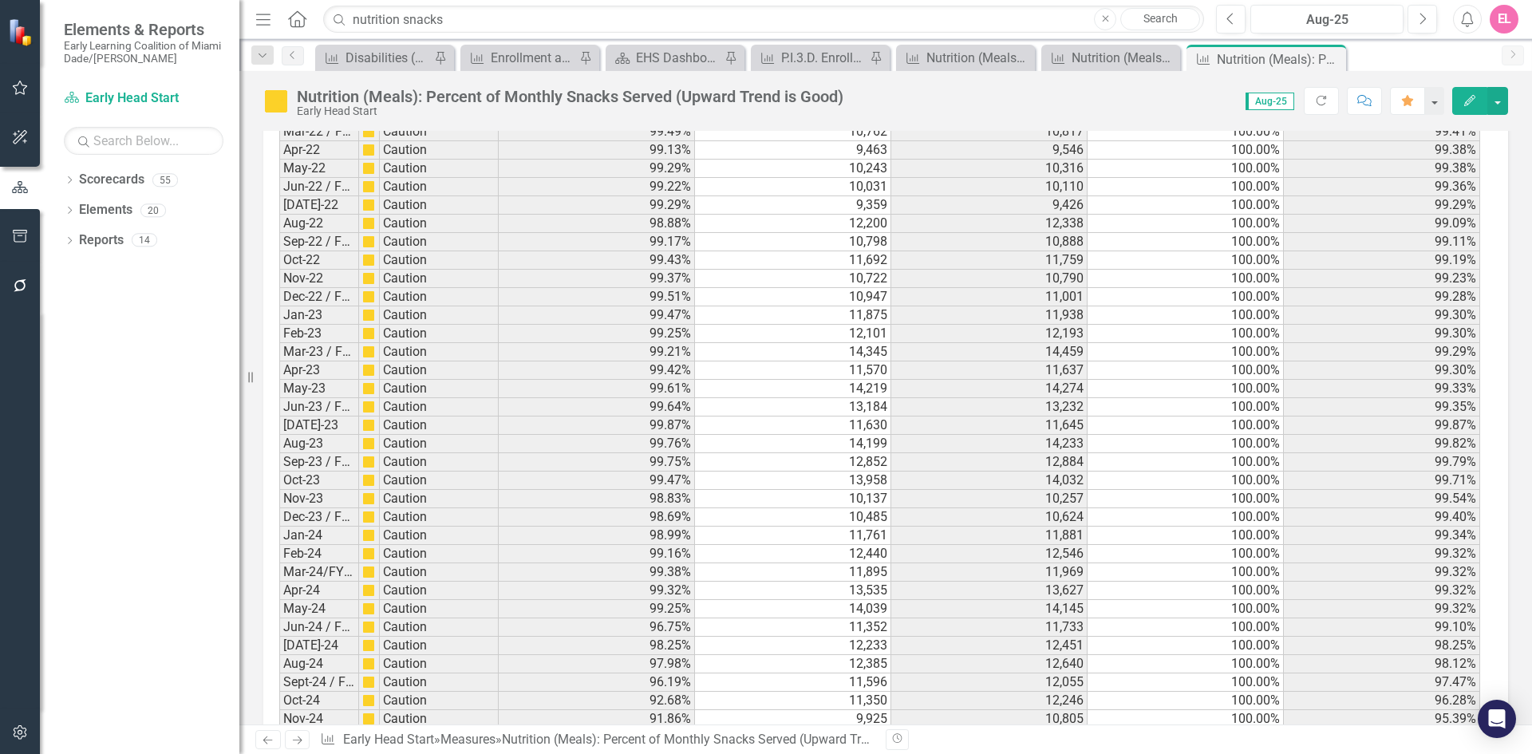
scroll to position [2434, 0]
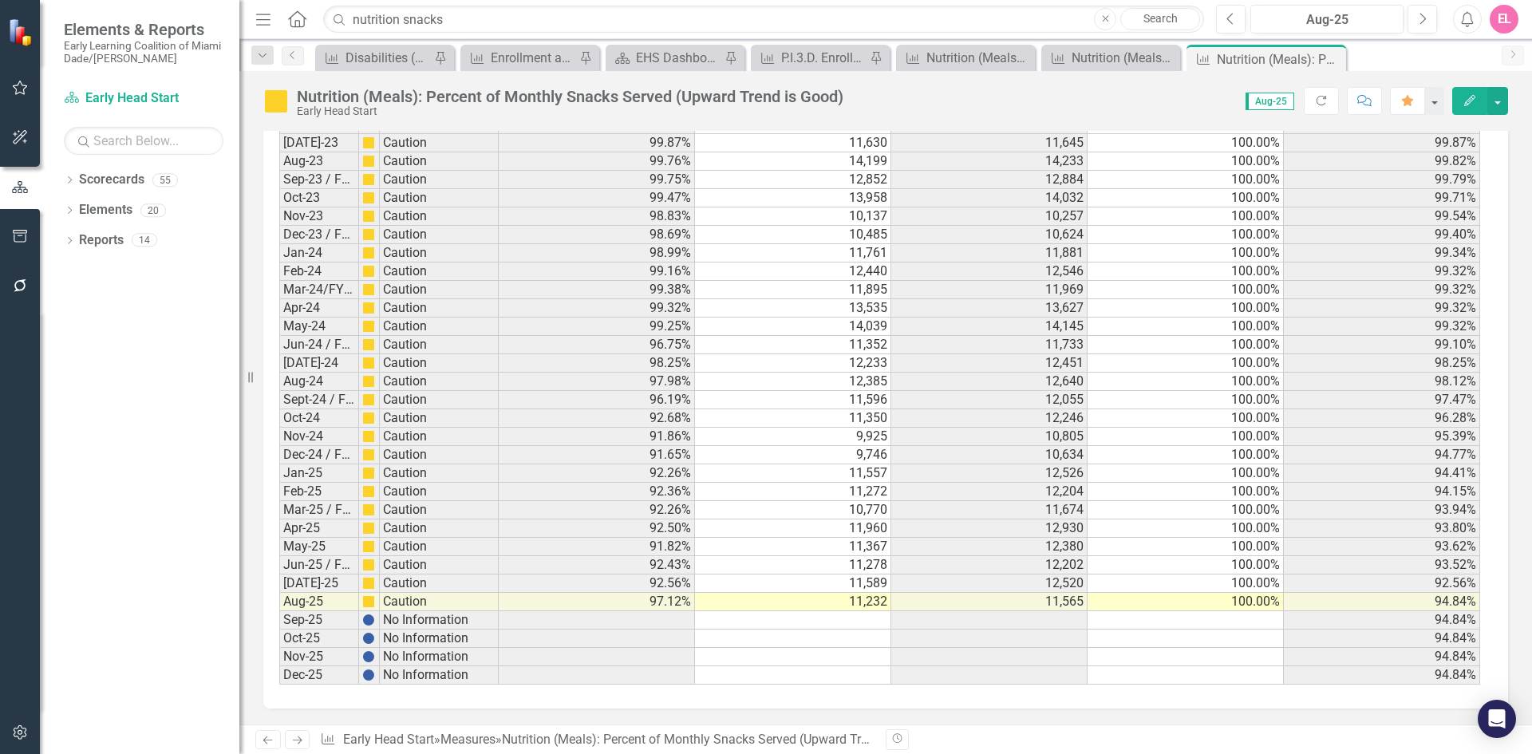
click at [266, 742] on icon "Previous" at bounding box center [268, 740] width 14 height 10
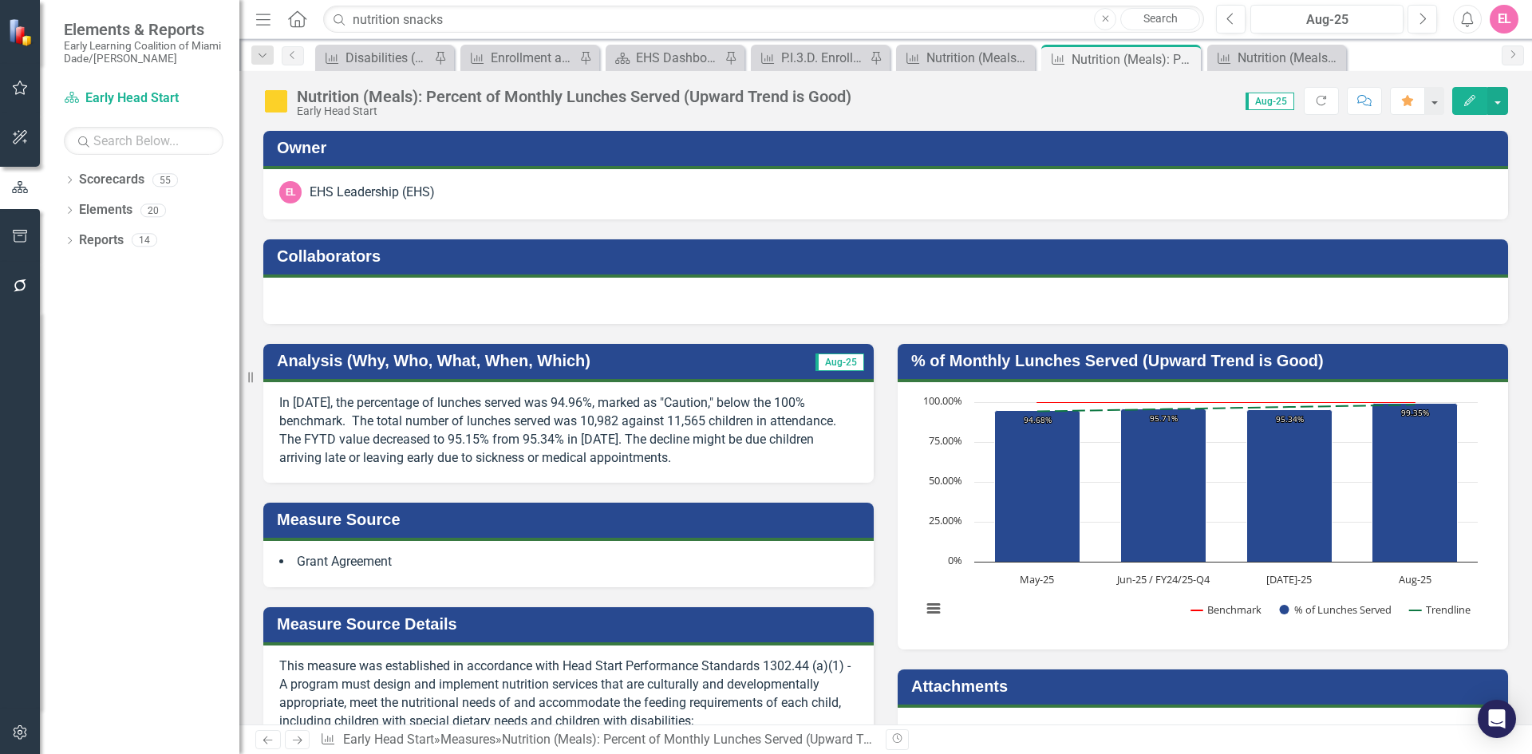
click at [749, 440] on p "In [DATE], the percentage of lunches served was 94.96%, marked as "Caution," be…" at bounding box center [568, 430] width 578 height 73
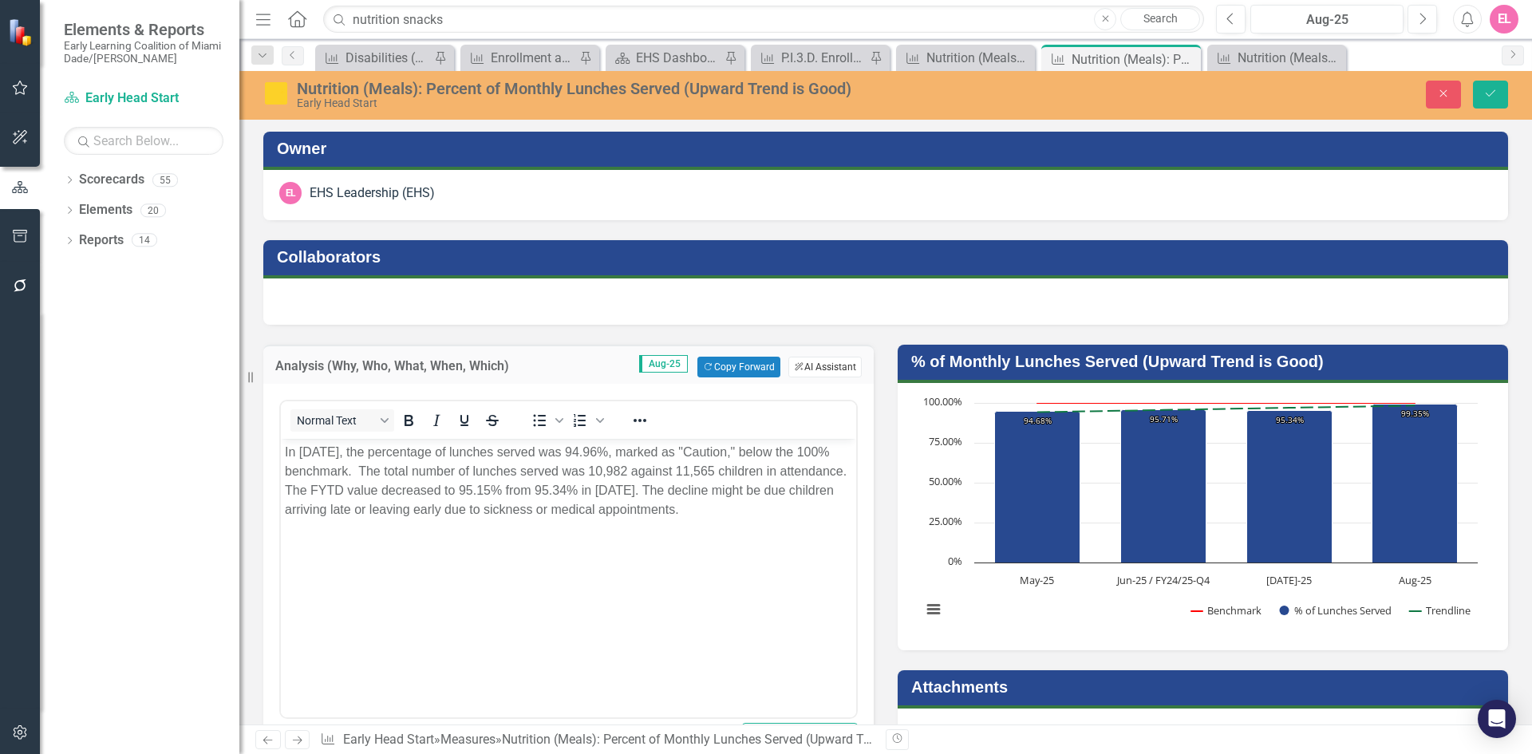
click at [795, 369] on icon "button" at bounding box center [799, 366] width 9 height 9
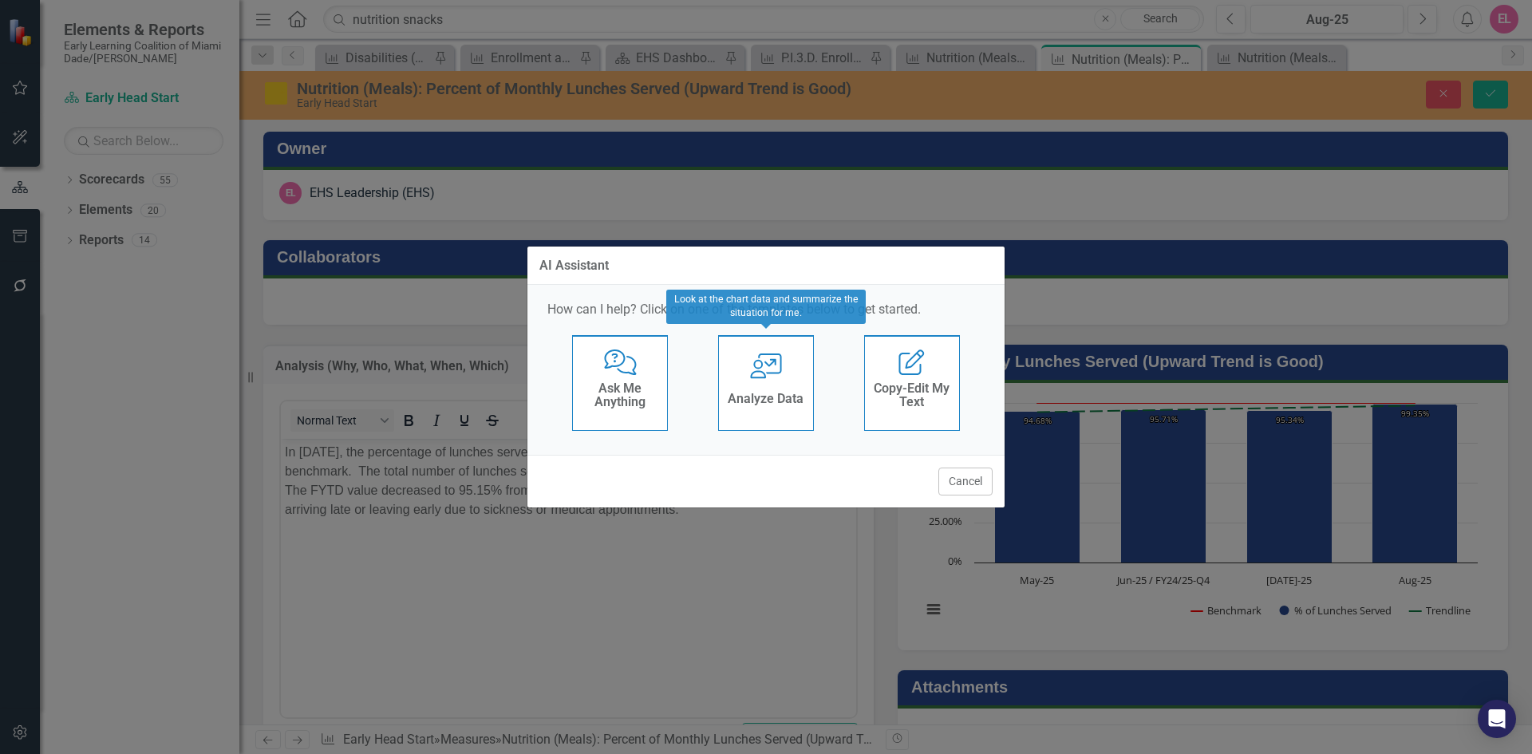
click at [785, 387] on div "User with Chart Analyze Data" at bounding box center [766, 383] width 96 height 96
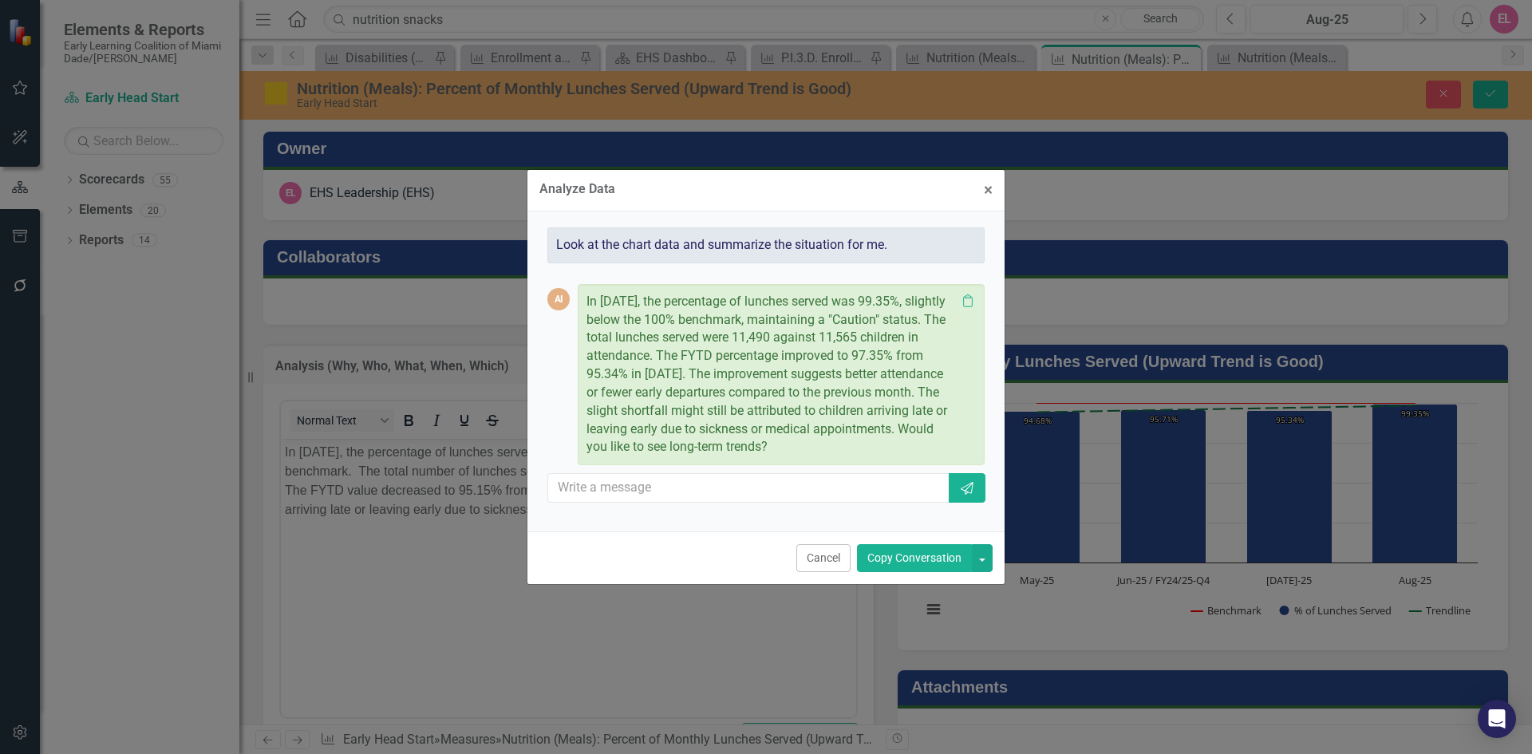
click at [913, 545] on button "Copy Conversation" at bounding box center [914, 558] width 115 height 28
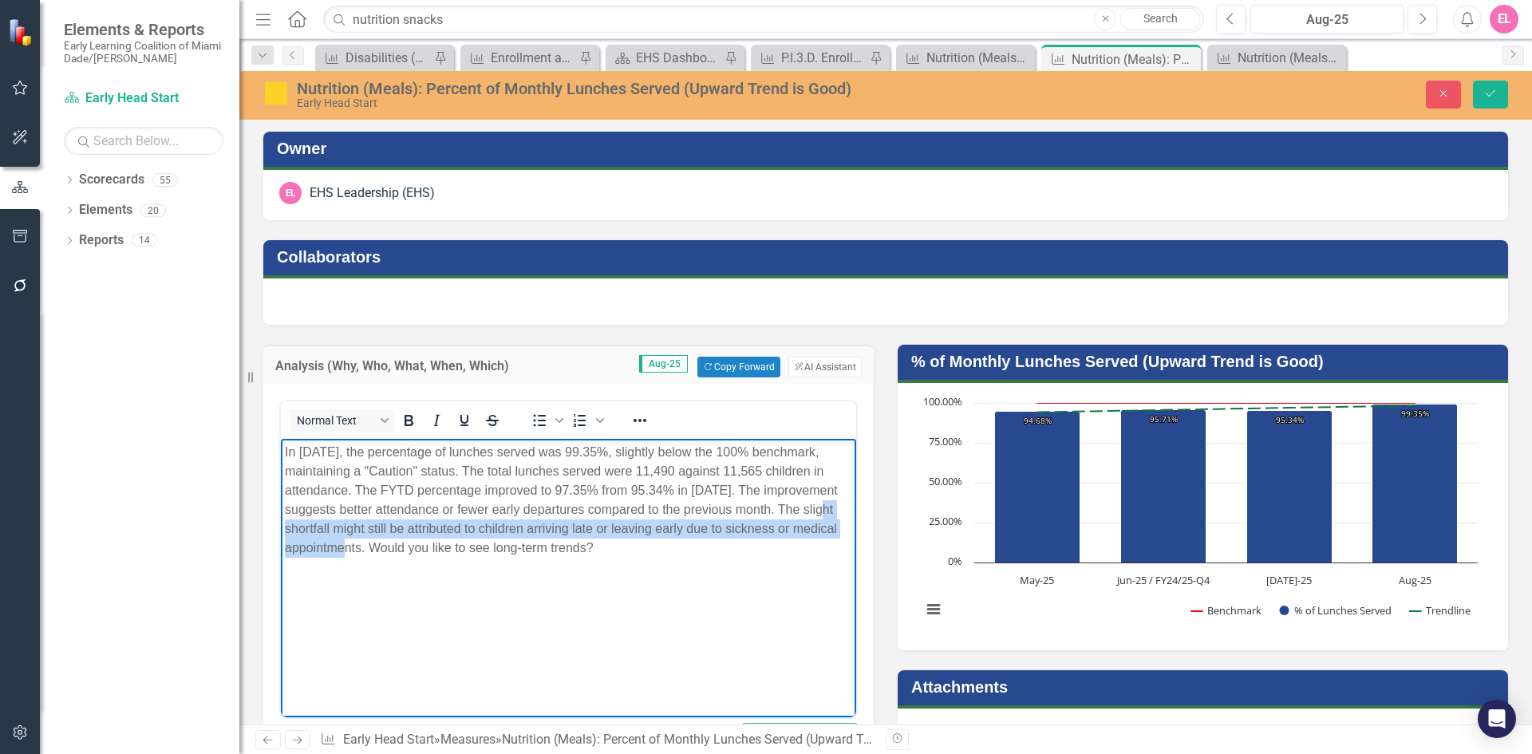
drag, startPoint x: 327, startPoint y: 526, endPoint x: 406, endPoint y: 546, distance: 81.7
click at [406, 546] on p "In August 2025, the percentage of lunches served was 99.35%, slightly below the…" at bounding box center [568, 500] width 567 height 115
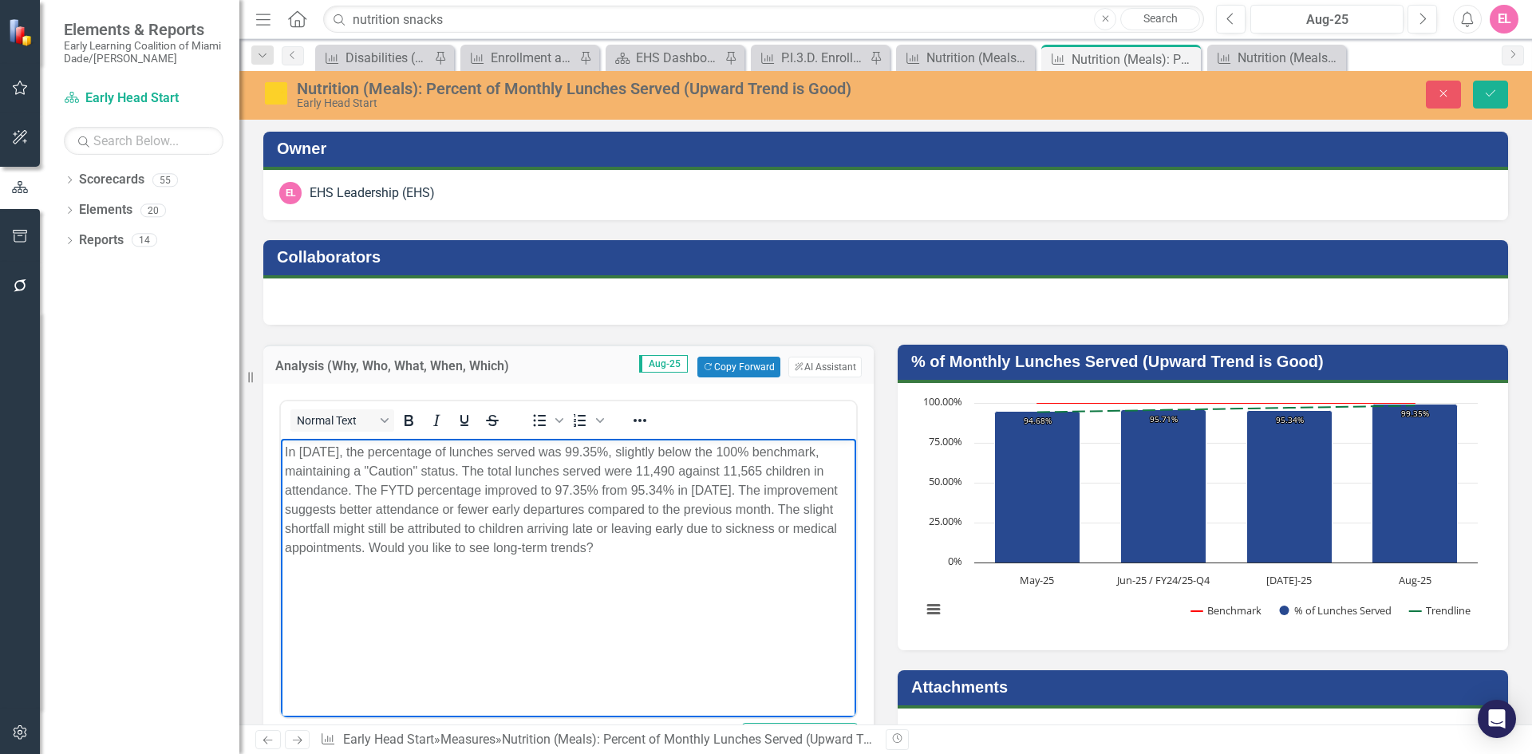
click at [578, 617] on body "In August 2025, the percentage of lunches served was 99.35%, slightly below the…" at bounding box center [568, 558] width 575 height 239
drag, startPoint x: 735, startPoint y: 561, endPoint x: 481, endPoint y: 548, distance: 254.0
click at [481, 548] on body "In August 2025, the percentage of lunches served was 99.35%, slightly below the…" at bounding box center [568, 558] width 575 height 239
click at [1488, 98] on icon "Save" at bounding box center [1490, 93] width 14 height 11
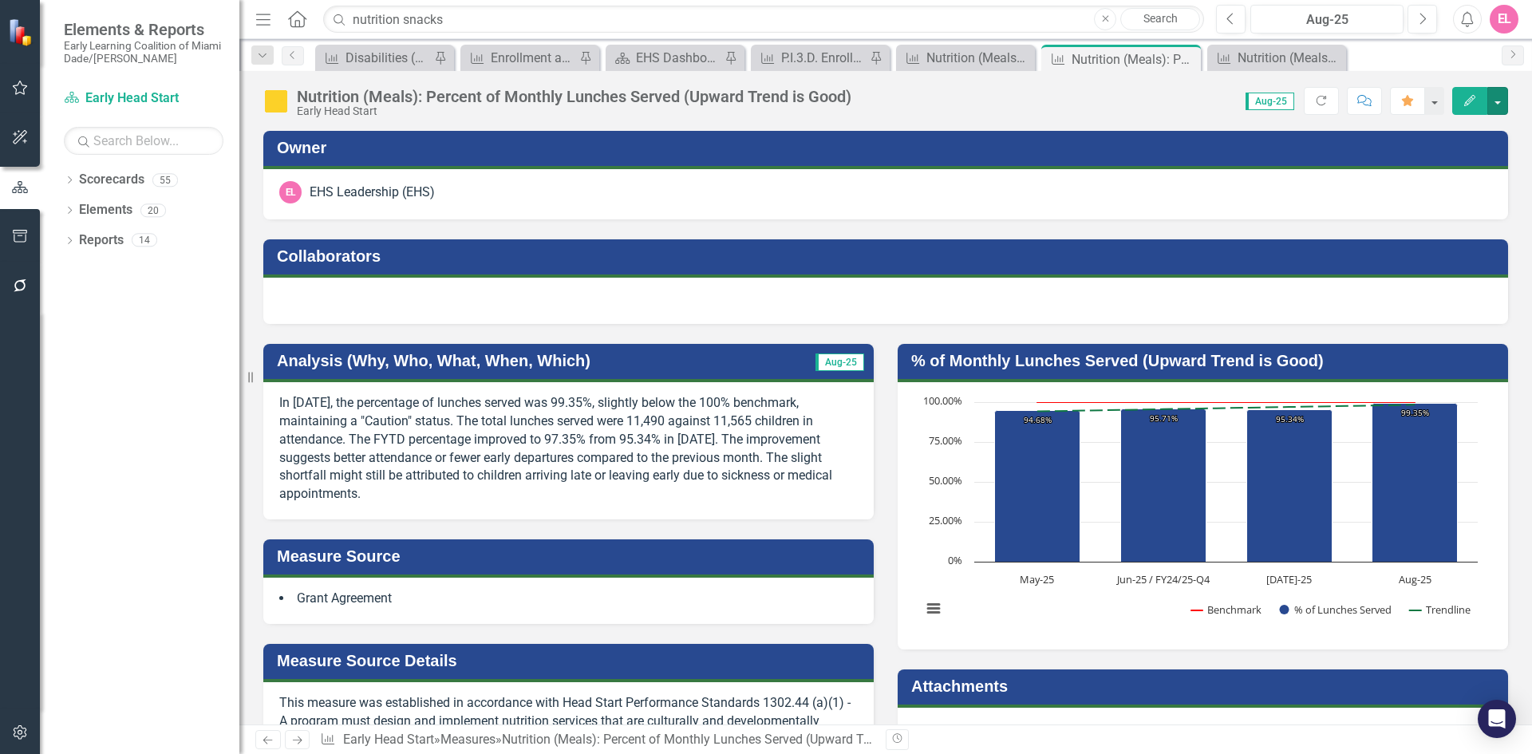
click at [1488, 98] on button "button" at bounding box center [1497, 101] width 21 height 28
